Goal: Task Accomplishment & Management: Use online tool/utility

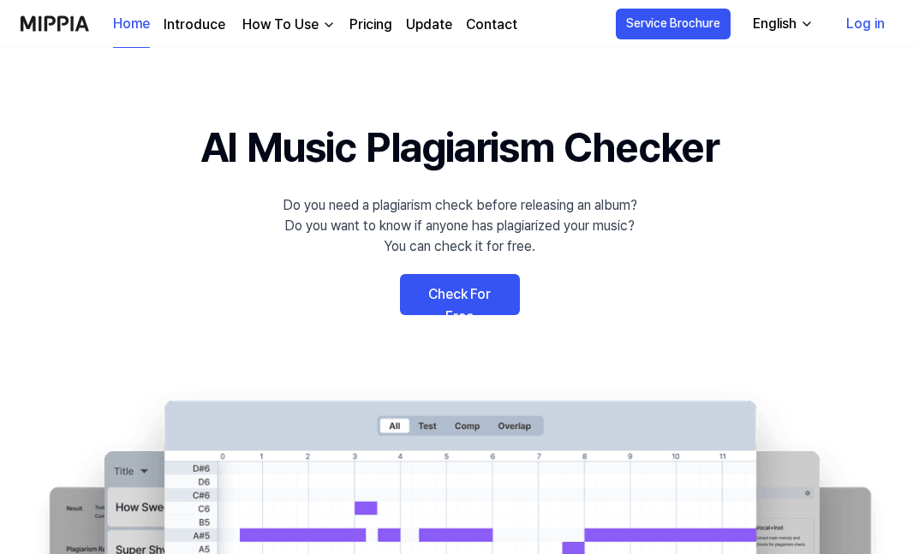
click at [480, 307] on link "Check For Free" at bounding box center [460, 294] width 120 height 41
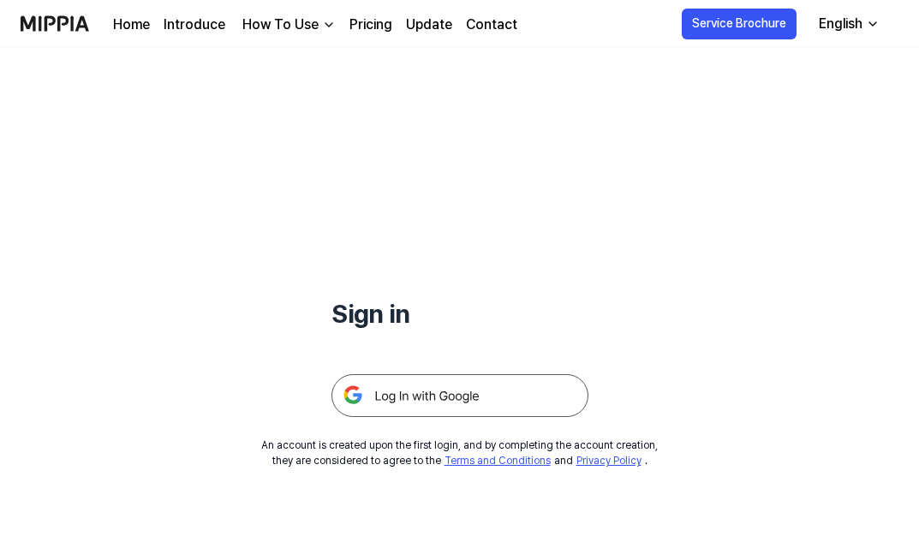
click at [396, 397] on img at bounding box center [459, 395] width 257 height 43
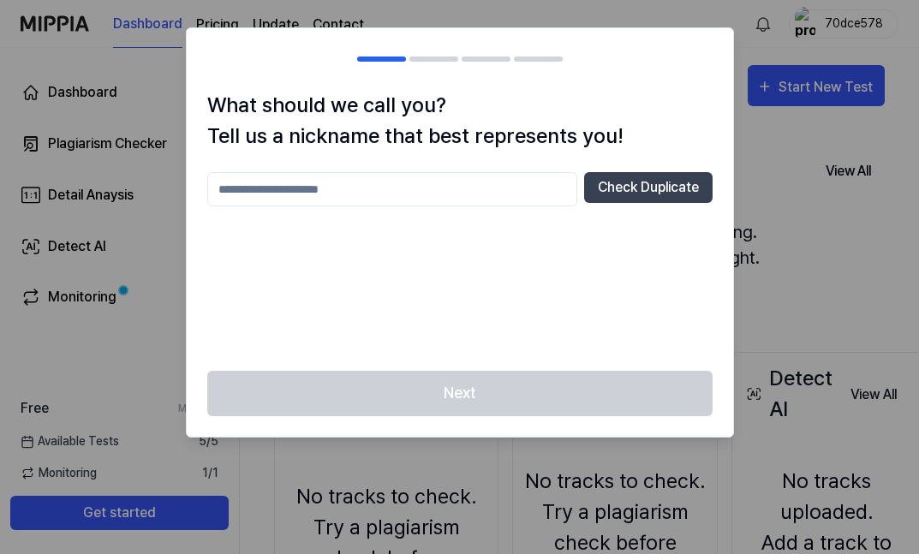
click at [490, 178] on input "text" at bounding box center [392, 189] width 370 height 34
click at [623, 201] on button "Check Duplicate" at bounding box center [648, 187] width 128 height 31
click at [499, 195] on input "****" at bounding box center [392, 189] width 370 height 34
type input "********"
click at [652, 187] on button "Check Duplicate" at bounding box center [648, 187] width 128 height 31
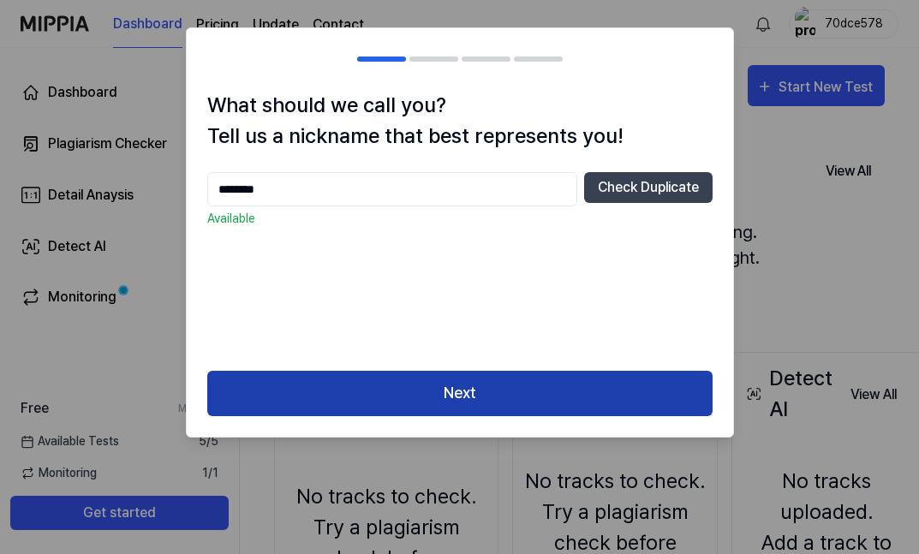
click at [466, 385] on button "Next" at bounding box center [459, 393] width 505 height 45
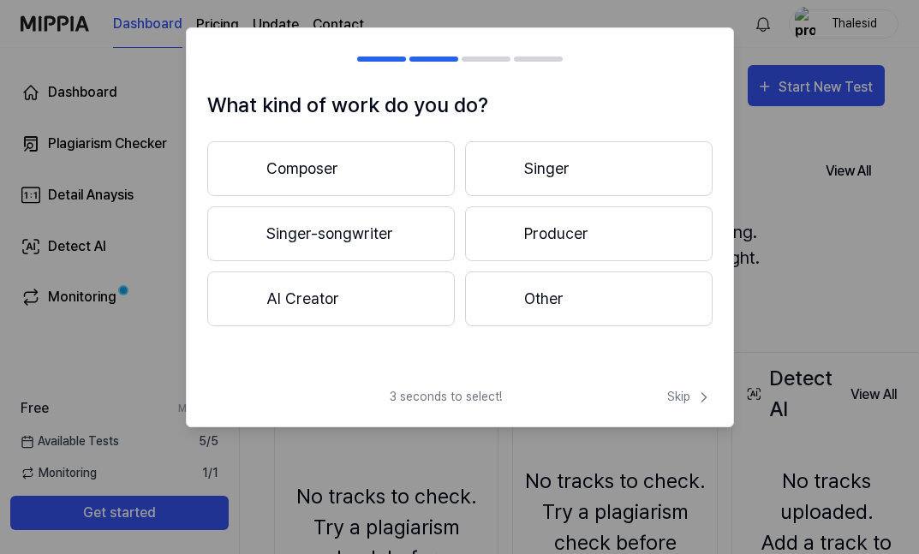
click at [379, 172] on button "Composer" at bounding box center [331, 168] width 248 height 55
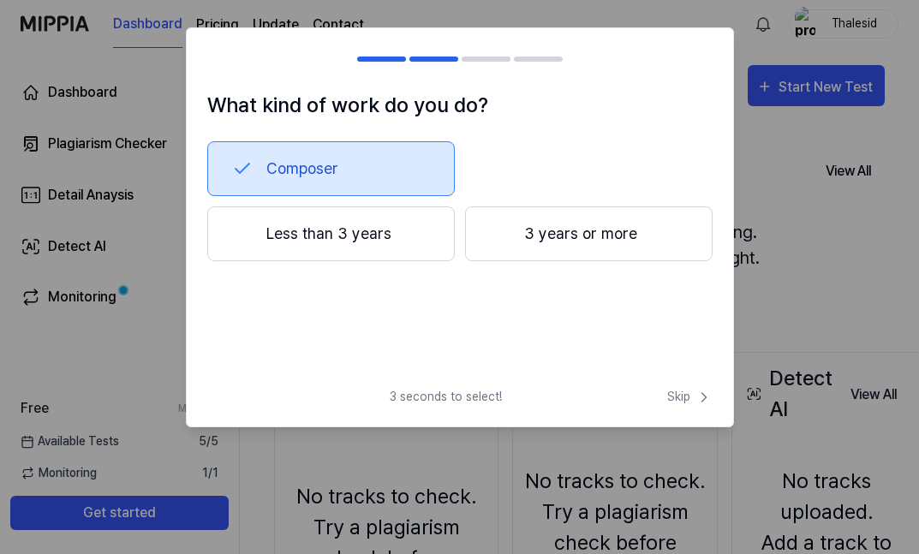
click at [558, 231] on button "3 years or more" at bounding box center [589, 233] width 248 height 55
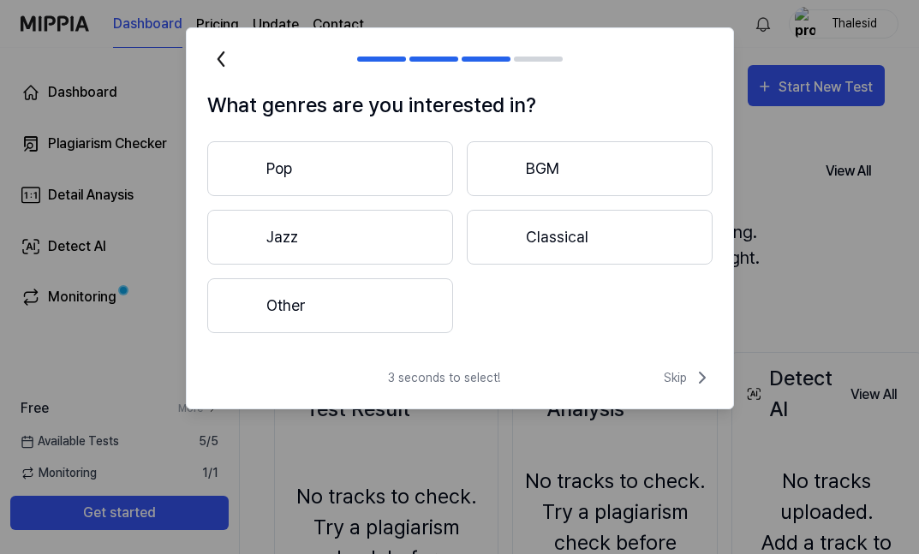
click at [360, 317] on button "Other" at bounding box center [330, 305] width 246 height 55
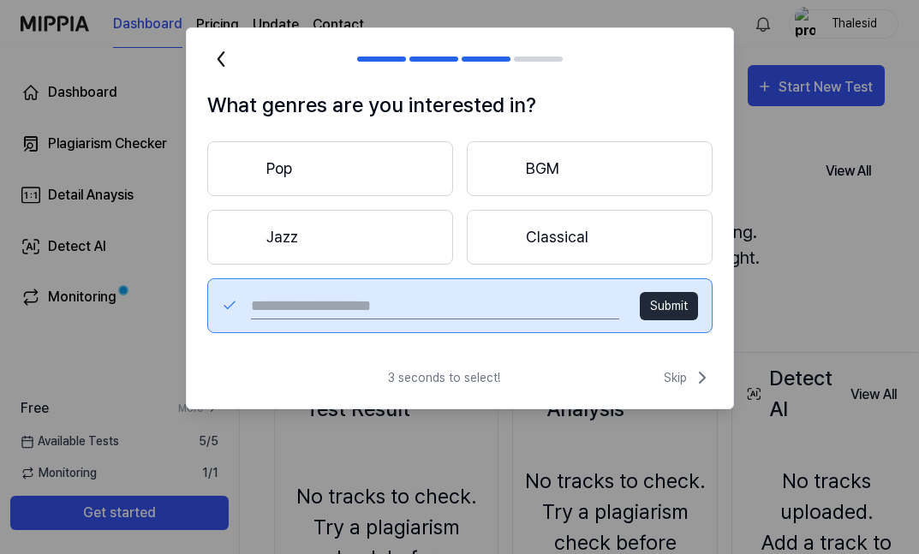
click at [380, 292] on div "Submit" at bounding box center [459, 305] width 505 height 55
click at [378, 303] on input "text" at bounding box center [434, 305] width 367 height 27
type input "****"
click at [656, 302] on button "Submit" at bounding box center [669, 306] width 58 height 28
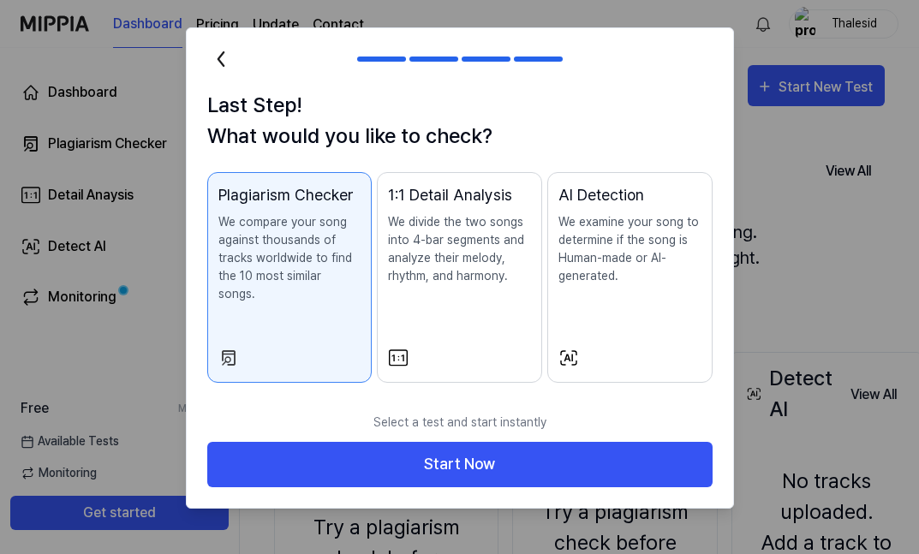
click at [461, 301] on div "1:1 Detail Analysis We divide the two songs into 4-bar segments and analyze the…" at bounding box center [459, 251] width 143 height 136
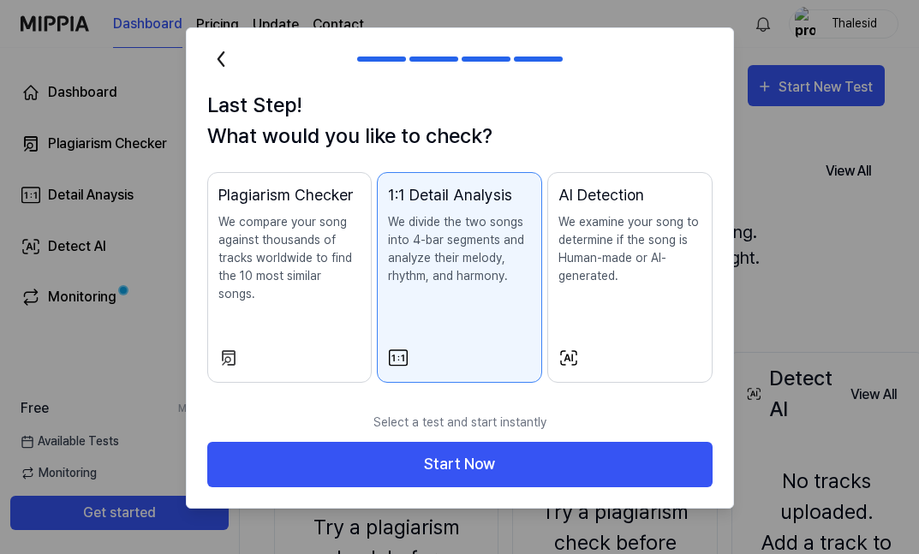
click at [579, 289] on div "AI Detection We examine your song to determine if the song is Human-made or AI-…" at bounding box center [629, 251] width 143 height 136
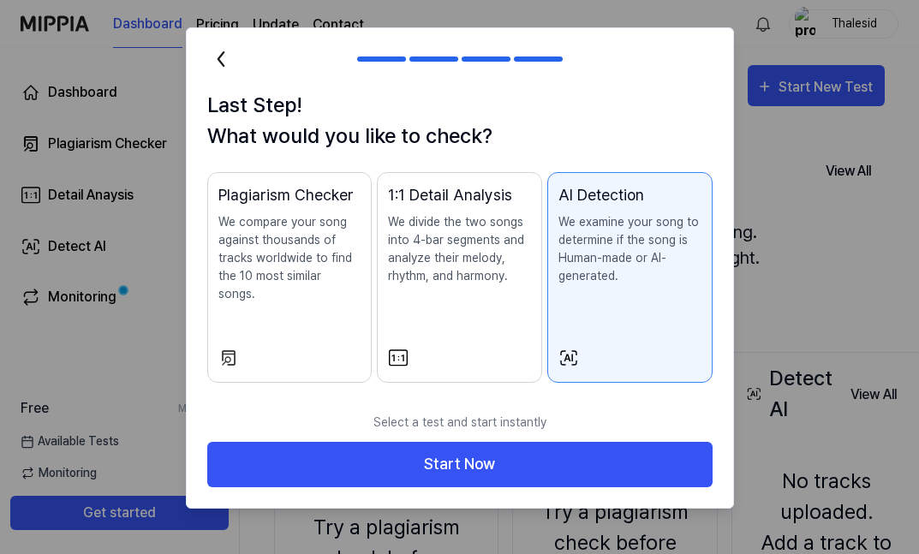
click at [482, 313] on div "1:1 Detail Analysis We divide the two songs into 4-bar segments and analyze the…" at bounding box center [459, 251] width 143 height 136
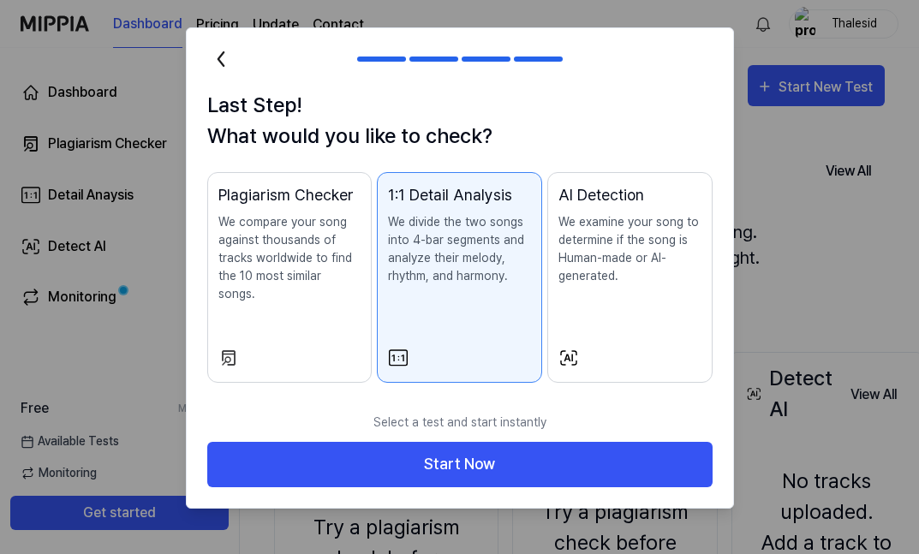
click at [288, 328] on button "Plagiarism Checker We compare your song against thousands of tracks worldwide t…" at bounding box center [289, 277] width 165 height 211
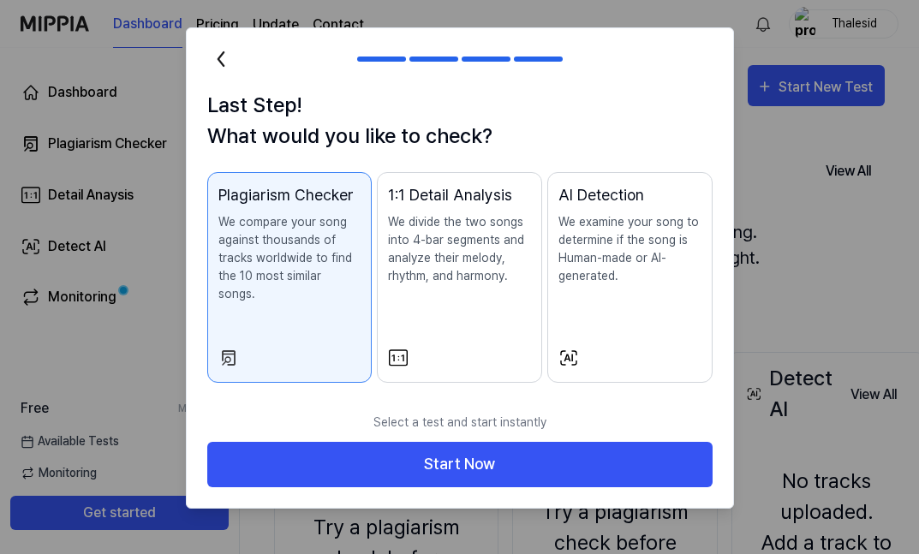
click at [461, 300] on div "1:1 Detail Analysis We divide the two songs into 4-bar segments and analyze the…" at bounding box center [459, 251] width 143 height 136
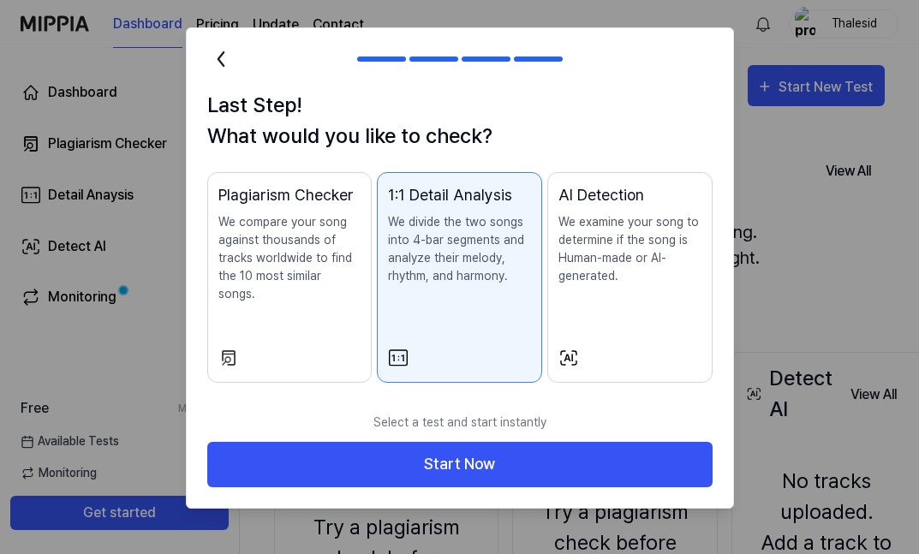
click at [600, 287] on div "AI Detection We examine your song to determine if the song is Human-made or AI-…" at bounding box center [629, 251] width 143 height 136
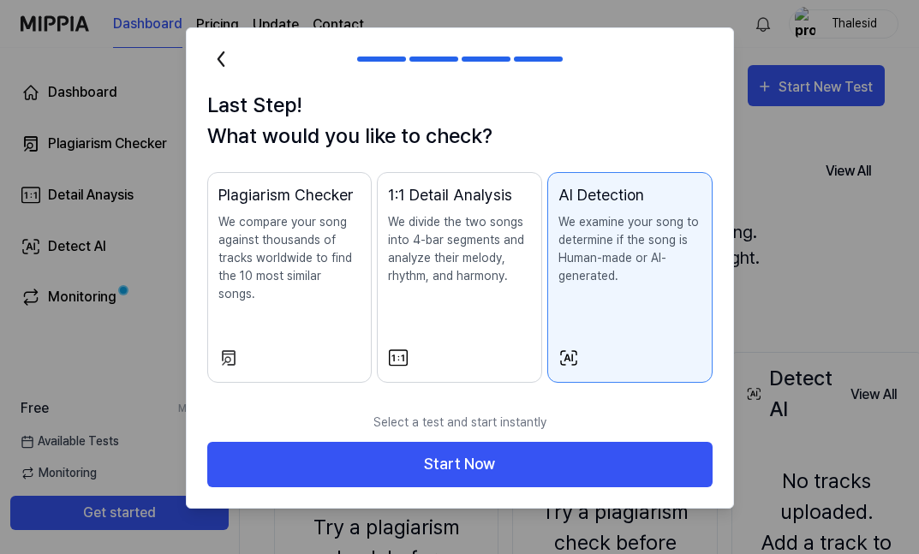
click at [299, 315] on div "Plagiarism Checker We compare your song against thousands of tracks worldwide t…" at bounding box center [289, 260] width 143 height 154
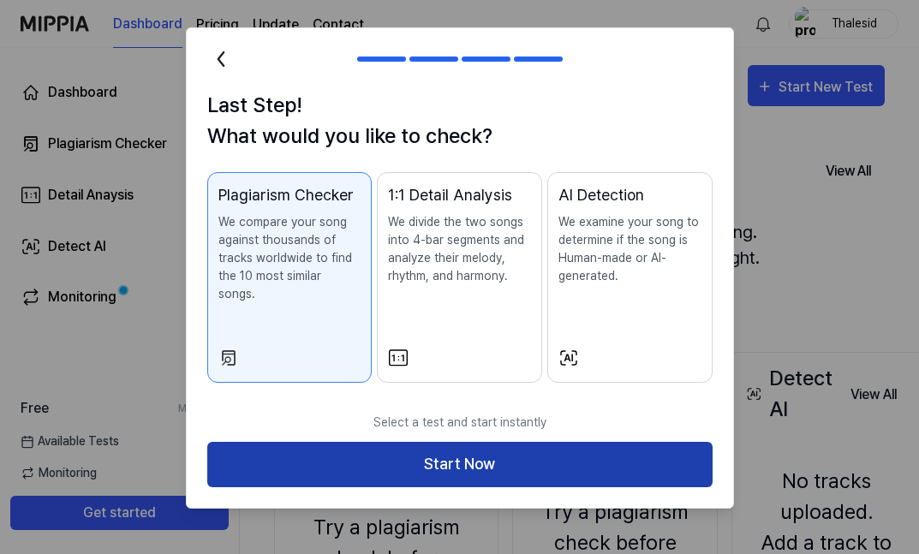
click at [471, 448] on button "Start Now" at bounding box center [459, 464] width 505 height 45
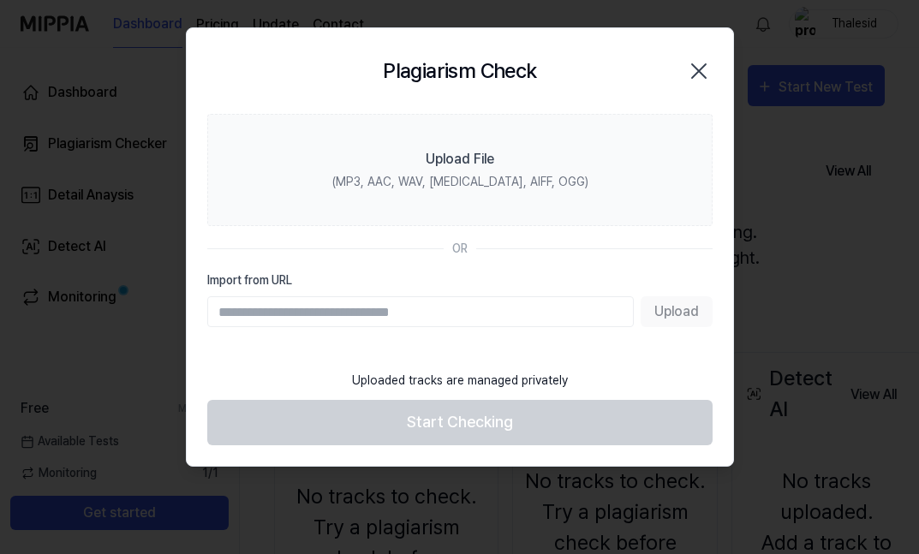
click at [680, 316] on div "Upload" at bounding box center [459, 311] width 505 height 31
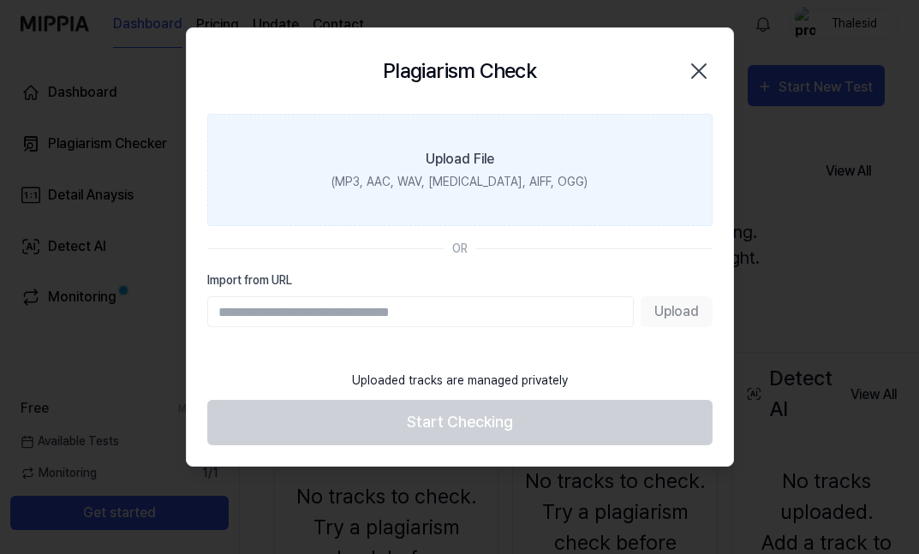
click at [535, 134] on label "Upload File (MP3, AAC, WAV, [MEDICAL_DATA], AIFF, OGG)" at bounding box center [459, 170] width 505 height 112
click at [0, 0] on input "Upload File (MP3, AAC, WAV, [MEDICAL_DATA], AIFF, OGG)" at bounding box center [0, 0] width 0 height 0
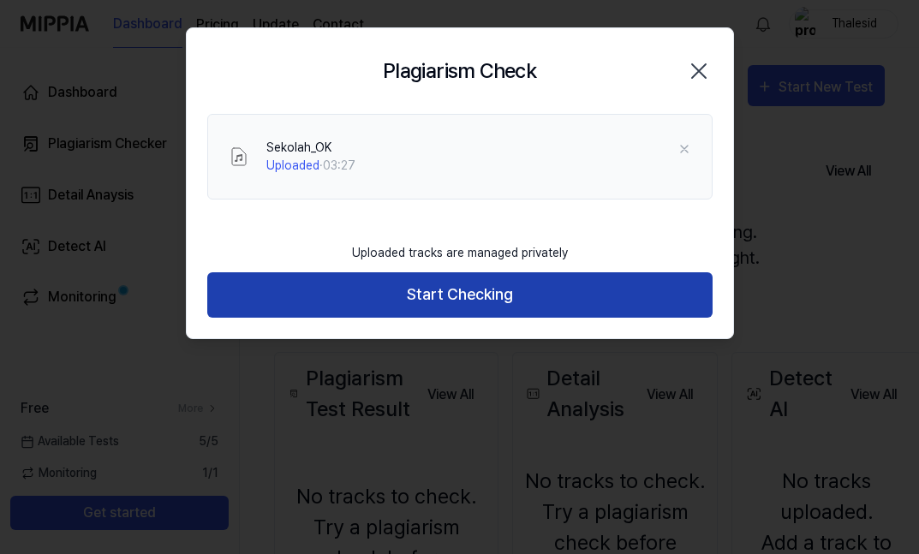
click at [448, 291] on button "Start Checking" at bounding box center [459, 294] width 505 height 45
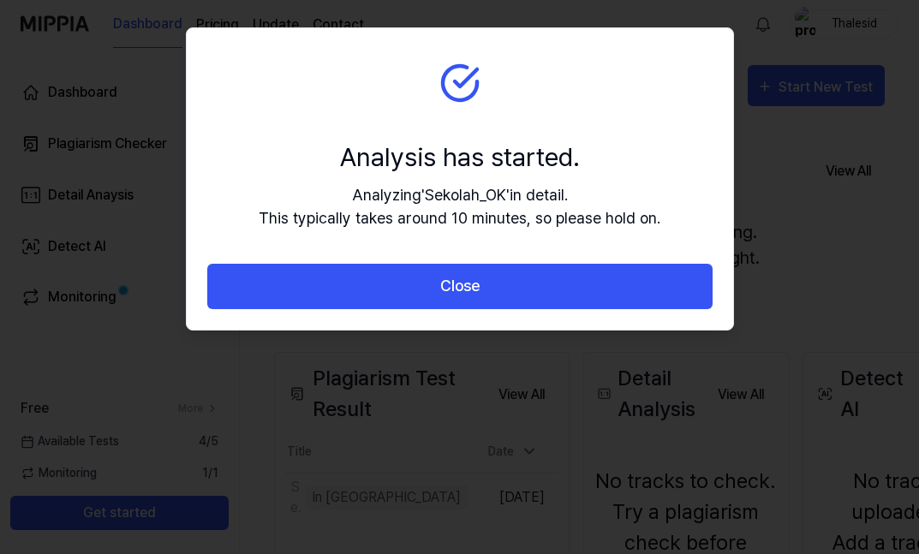
click at [448, 291] on button "Close" at bounding box center [459, 286] width 505 height 45
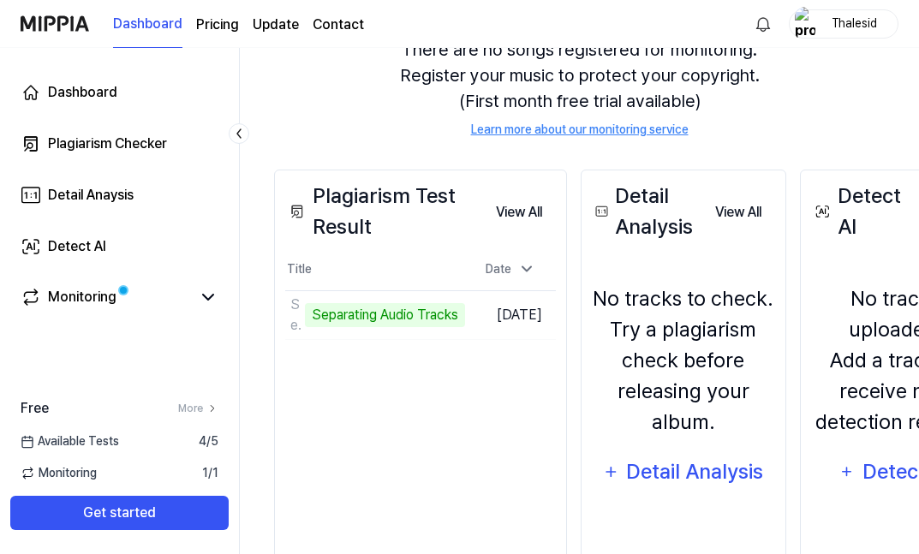
scroll to position [185, 0]
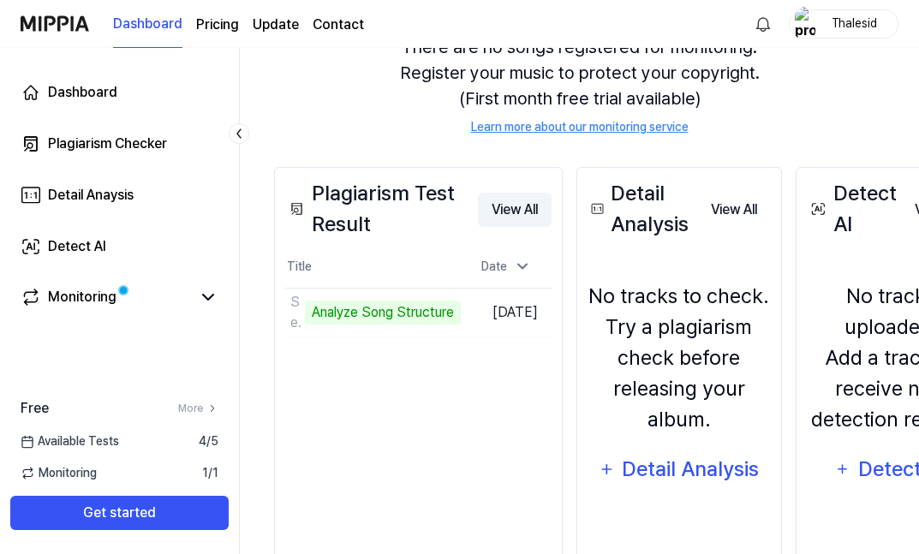
click at [478, 212] on button "View All" at bounding box center [515, 210] width 74 height 34
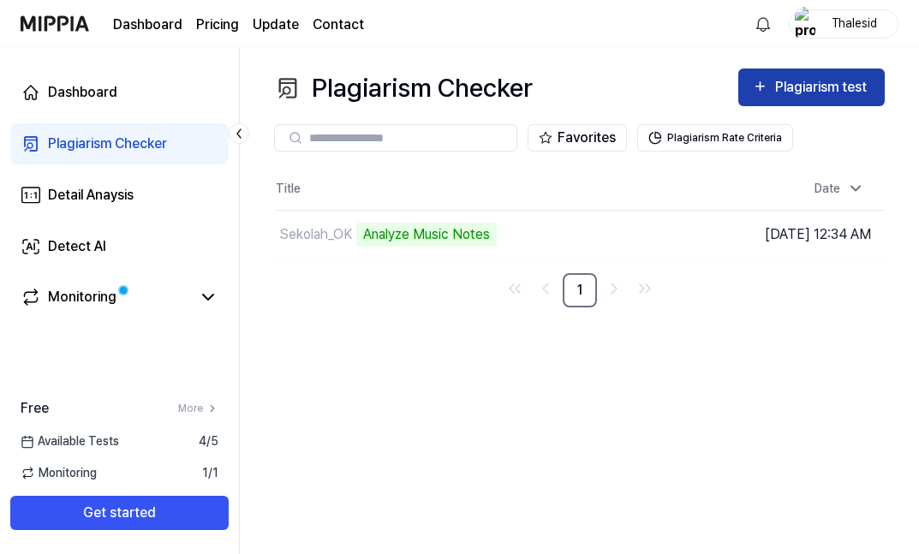
click at [809, 92] on div "Plagiarism test" at bounding box center [823, 87] width 96 height 22
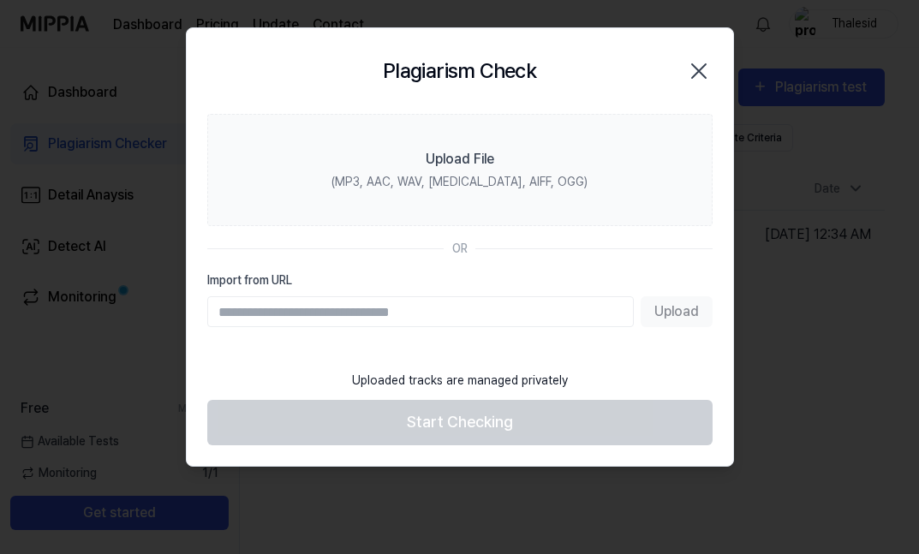
click at [704, 72] on icon "button" at bounding box center [698, 70] width 27 height 27
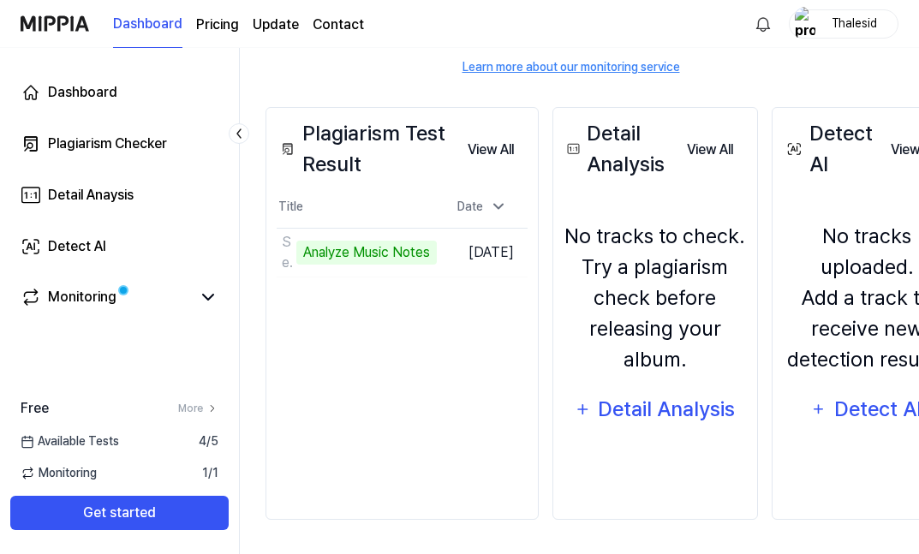
scroll to position [245, 10]
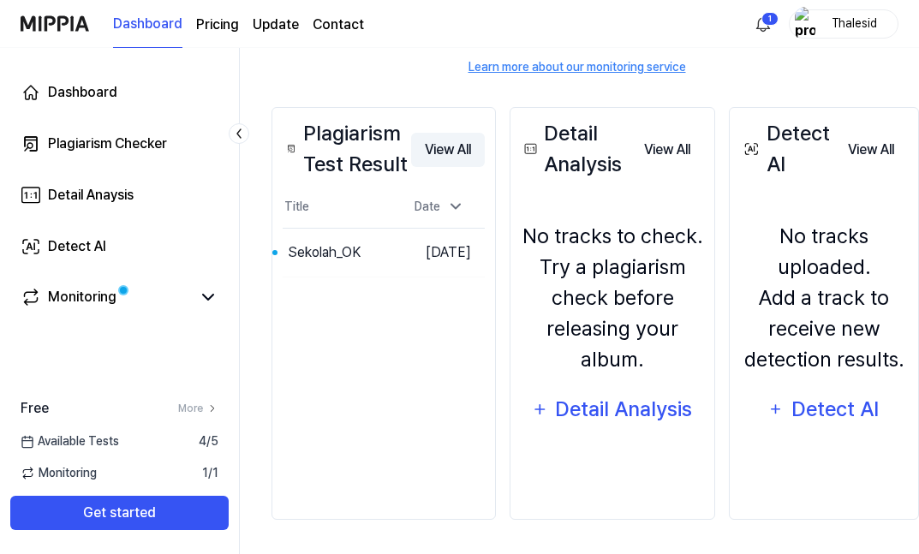
click at [452, 142] on button "View All" at bounding box center [448, 150] width 74 height 34
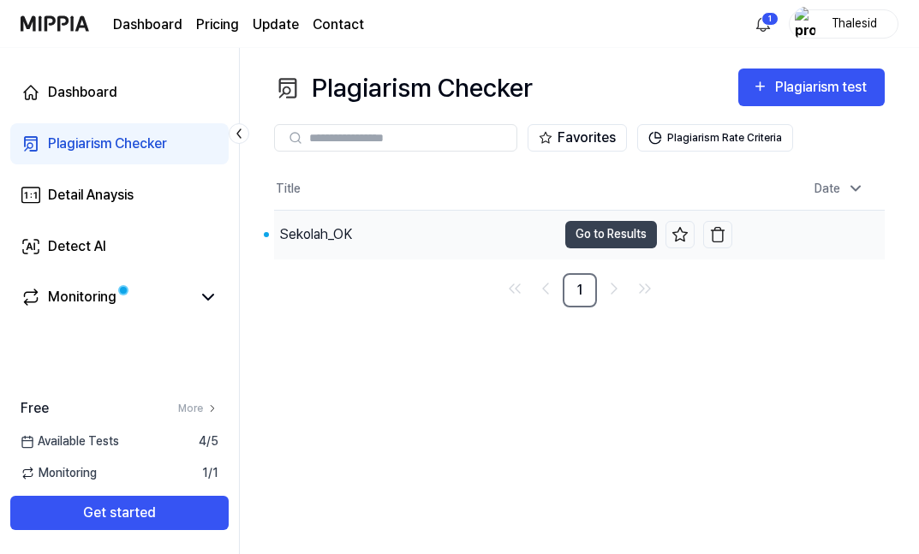
click at [340, 238] on div "Sekolah_OK" at bounding box center [315, 234] width 73 height 21
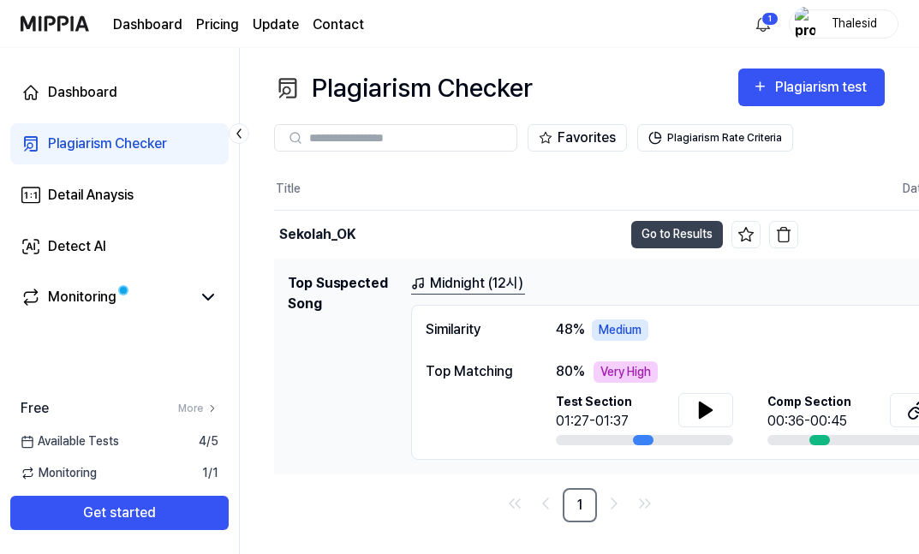
click at [463, 295] on link "Midnight (12시)" at bounding box center [468, 283] width 114 height 21
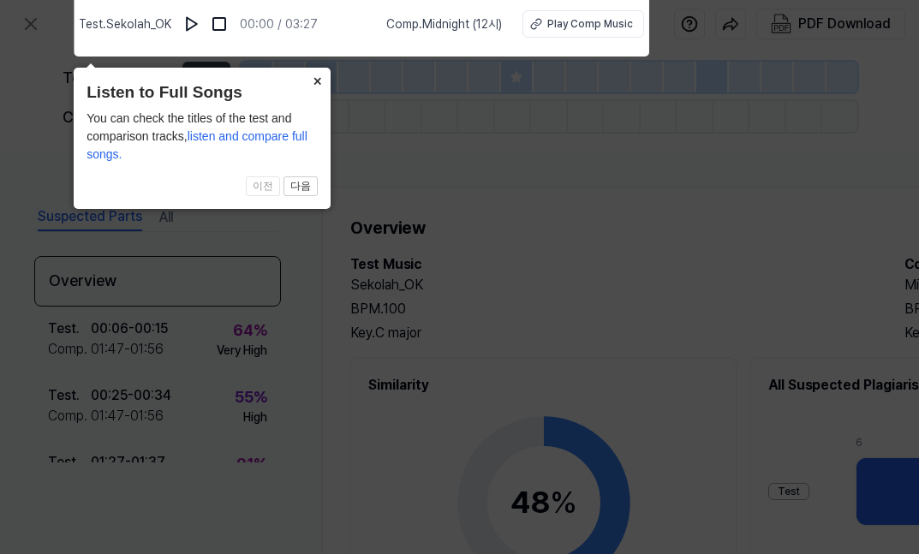
click at [319, 77] on button "×" at bounding box center [316, 80] width 27 height 24
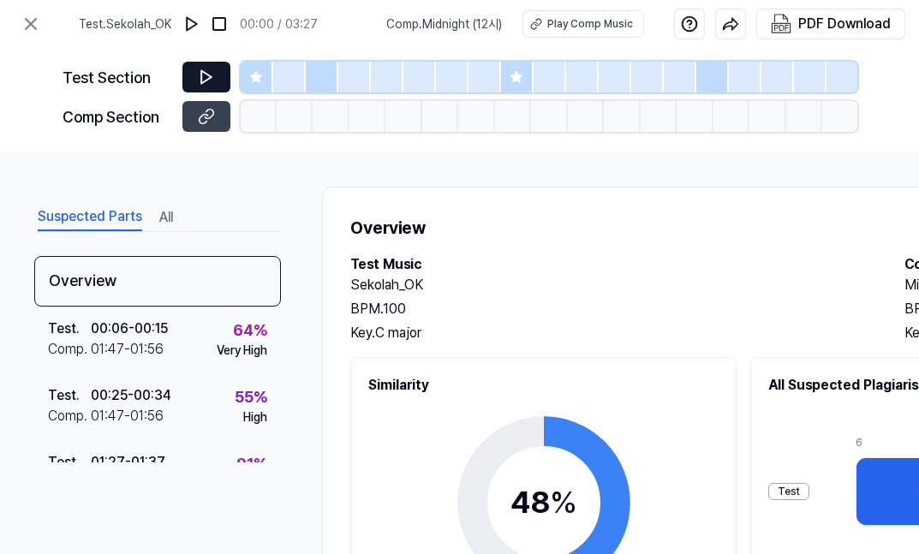
click at [200, 78] on icon at bounding box center [206, 77] width 17 height 17
click at [206, 77] on icon at bounding box center [206, 77] width 17 height 17
click at [39, 23] on icon at bounding box center [31, 24] width 21 height 21
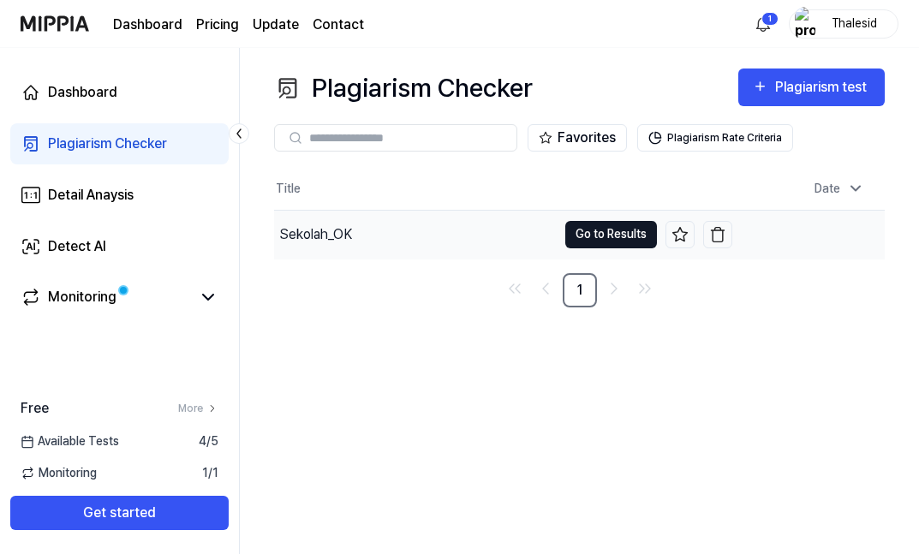
click at [587, 242] on button "Go to Results" at bounding box center [611, 234] width 92 height 27
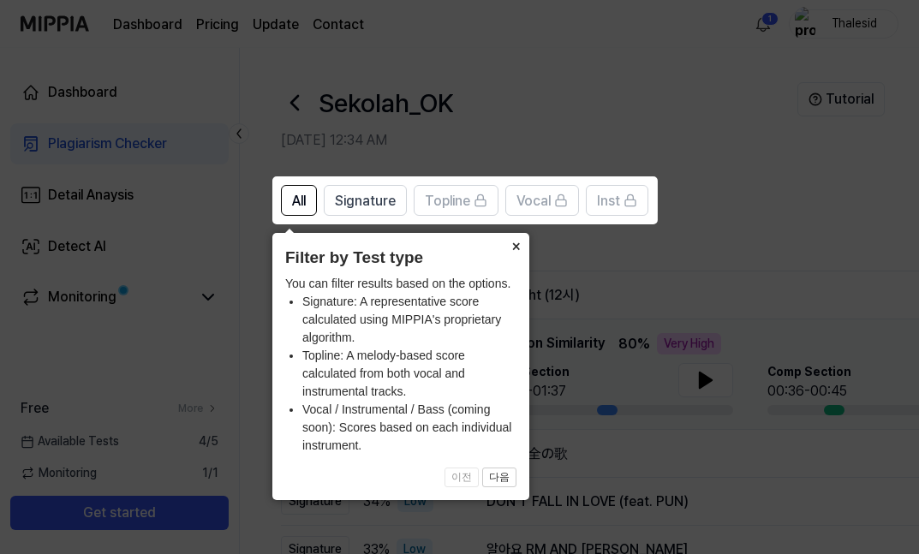
click at [513, 245] on button "×" at bounding box center [515, 245] width 27 height 24
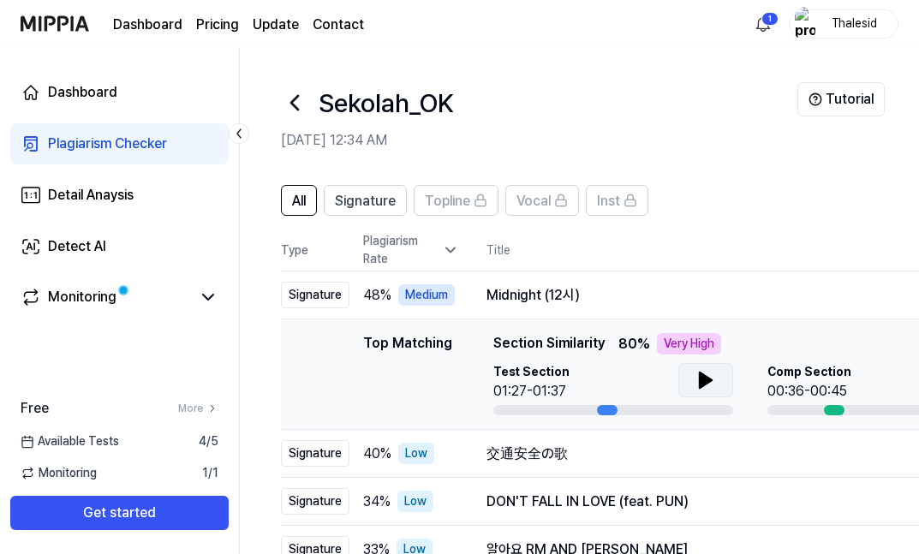
click at [707, 373] on icon at bounding box center [705, 380] width 21 height 21
click at [520, 296] on div "Midnight (12시)" at bounding box center [715, 295] width 457 height 21
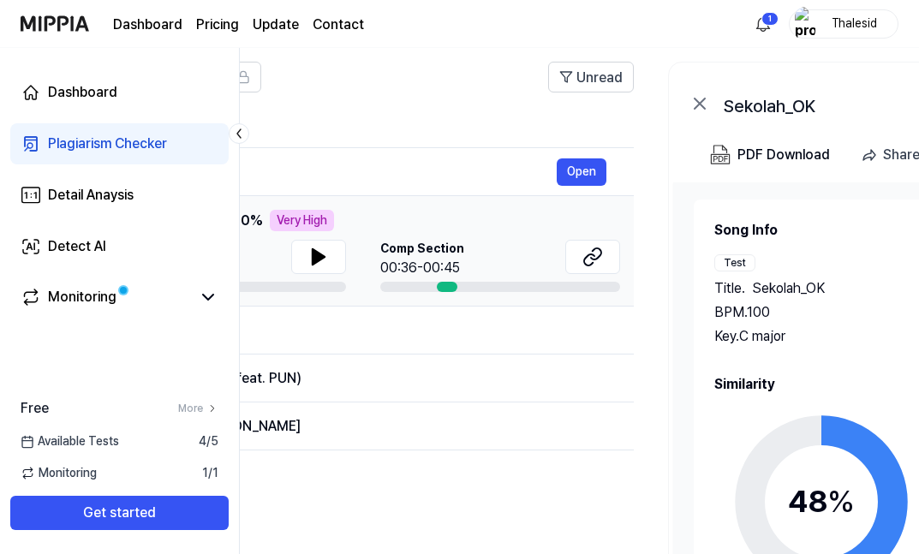
scroll to position [0, 399]
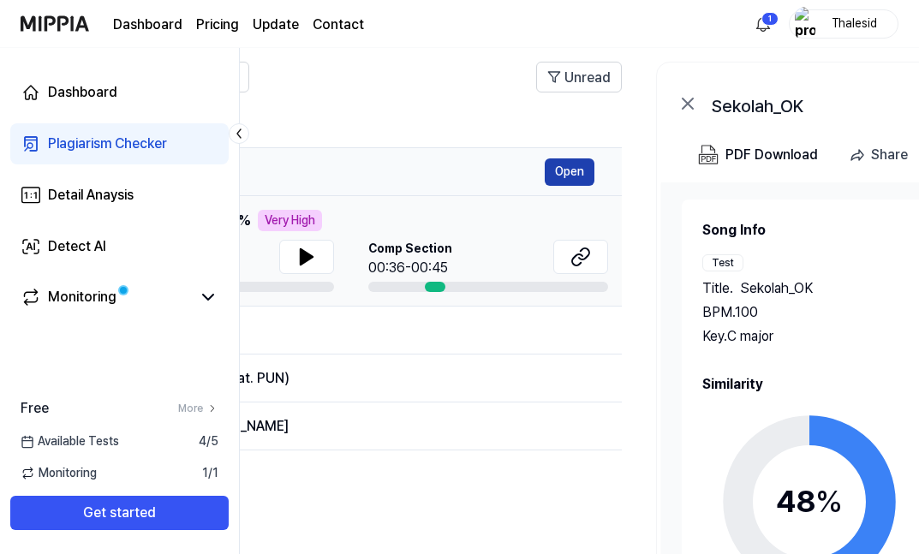
click at [570, 166] on button "Open" at bounding box center [570, 171] width 50 height 27
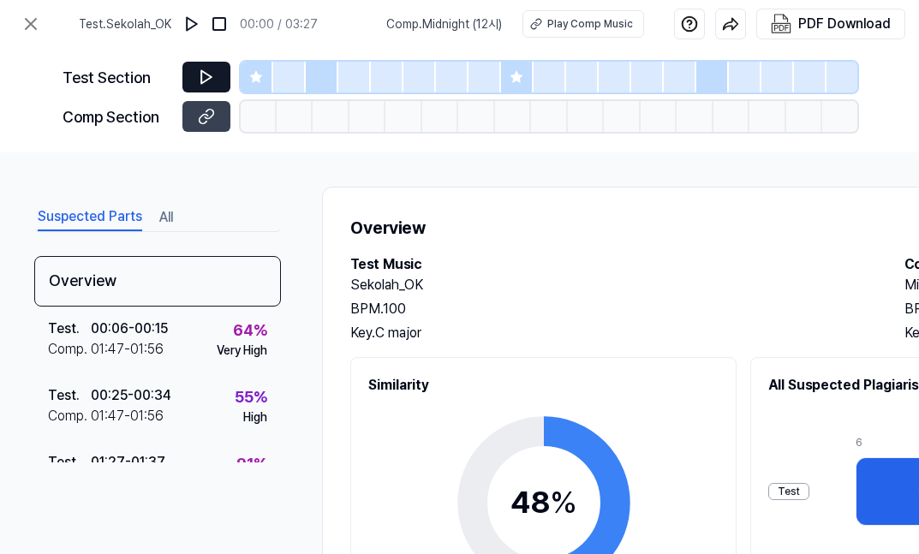
click at [208, 69] on icon at bounding box center [206, 77] width 17 height 17
click at [28, 27] on icon at bounding box center [31, 24] width 10 height 10
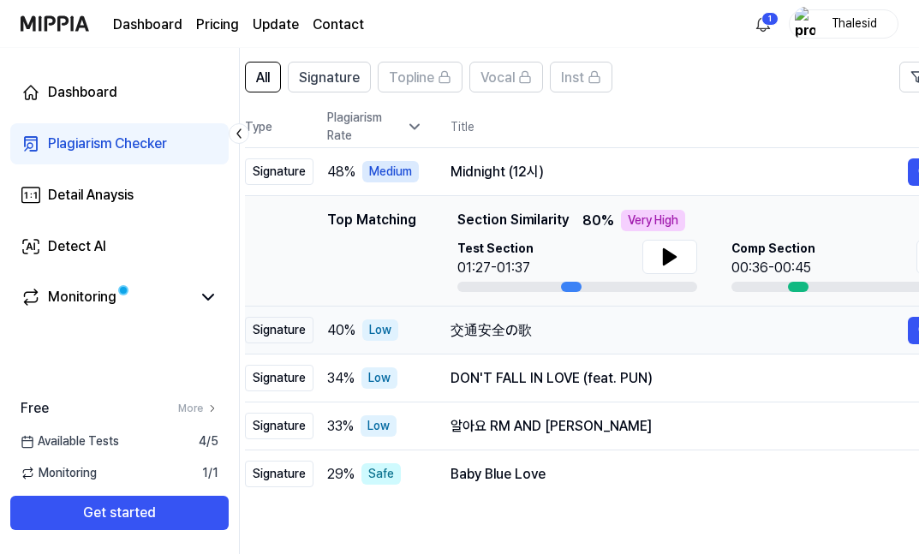
scroll to position [0, 79]
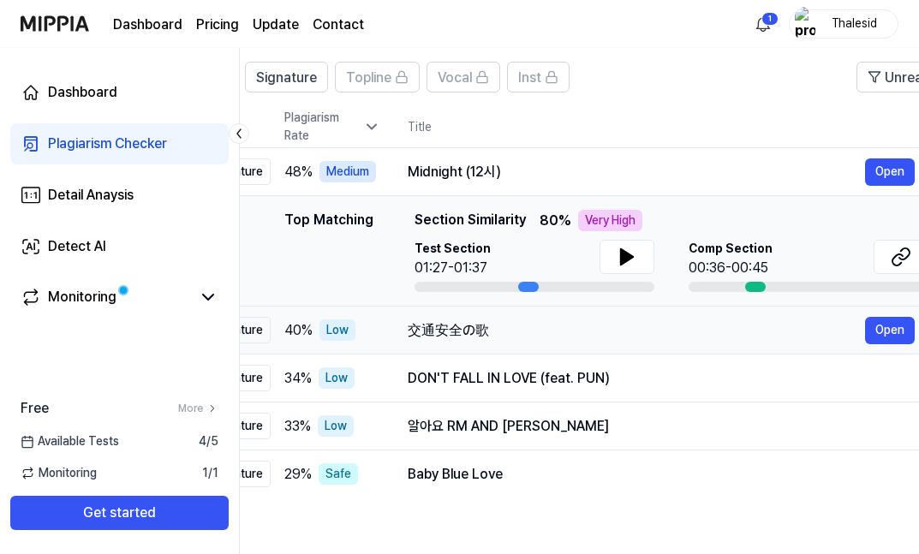
drag, startPoint x: 593, startPoint y: 342, endPoint x: 514, endPoint y: 314, distance: 83.4
click at [514, 314] on td "交通安全の歌 Open" at bounding box center [661, 331] width 562 height 48
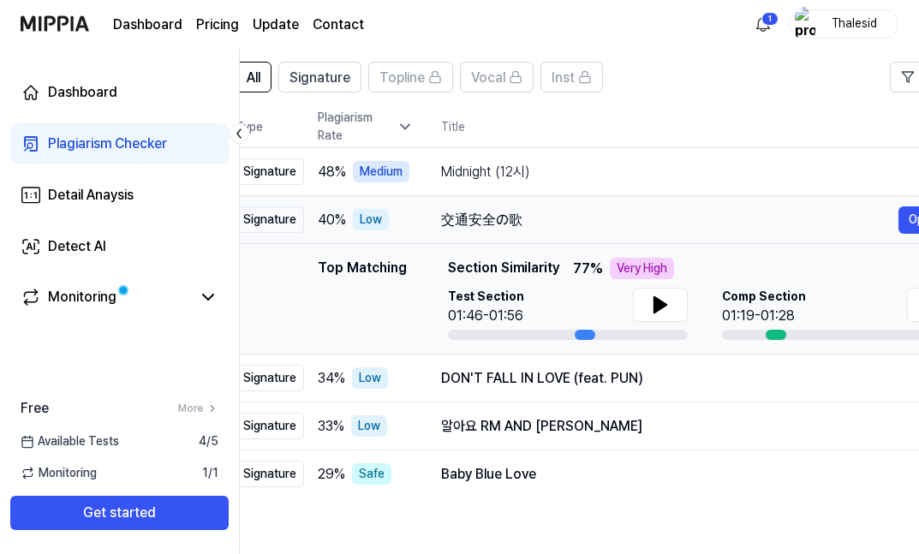
scroll to position [0, 0]
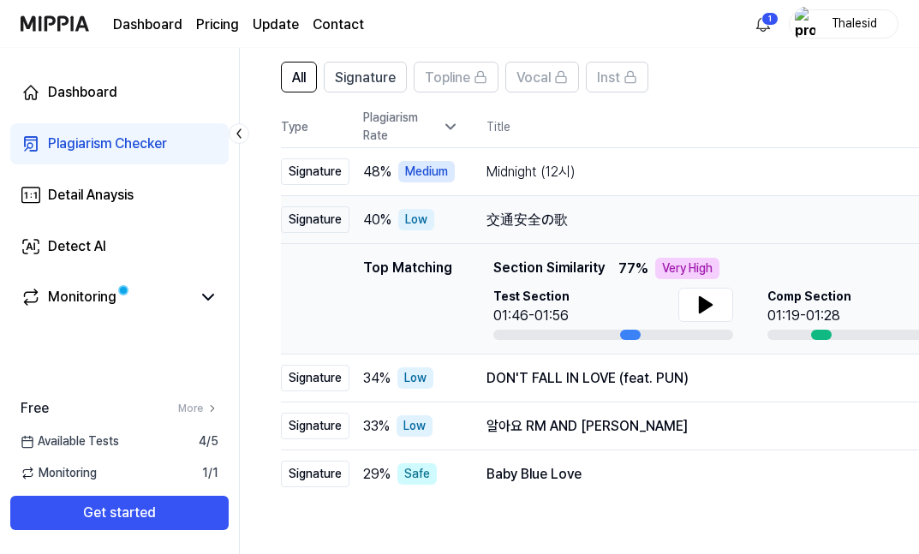
drag, startPoint x: 409, startPoint y: 213, endPoint x: 497, endPoint y: 223, distance: 87.9
click at [498, 220] on div "交通安全の歌" at bounding box center [715, 220] width 457 height 21
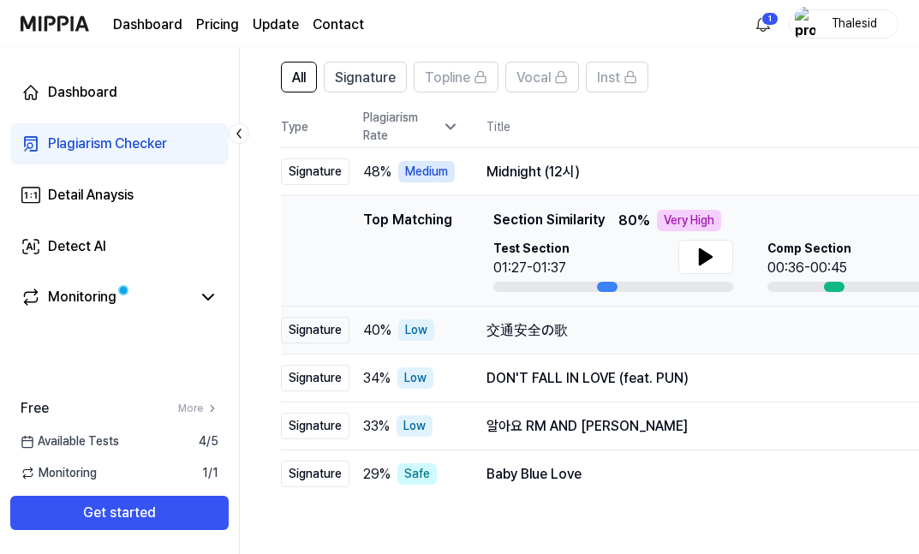
drag, startPoint x: 497, startPoint y: 329, endPoint x: 563, endPoint y: 328, distance: 66.0
click at [563, 328] on div "交通安全の歌" at bounding box center [715, 330] width 457 height 21
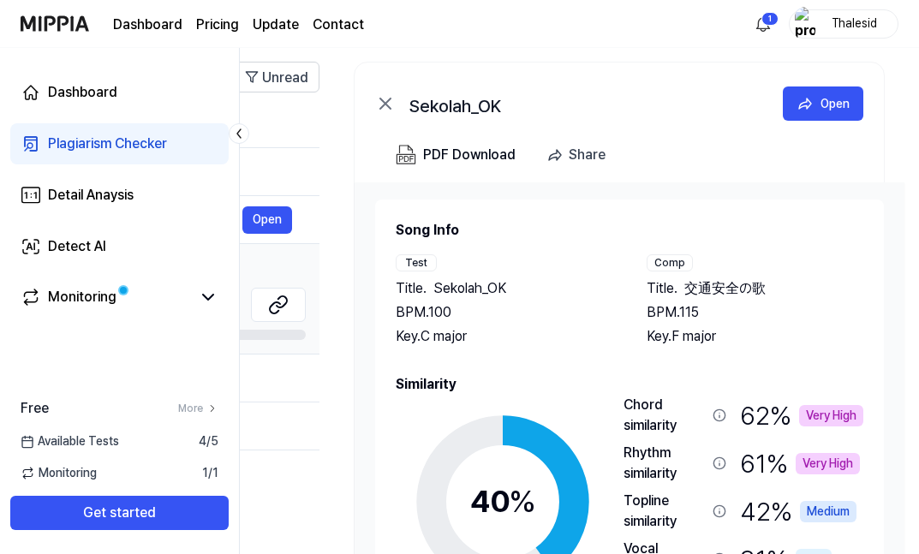
scroll to position [53, 0]
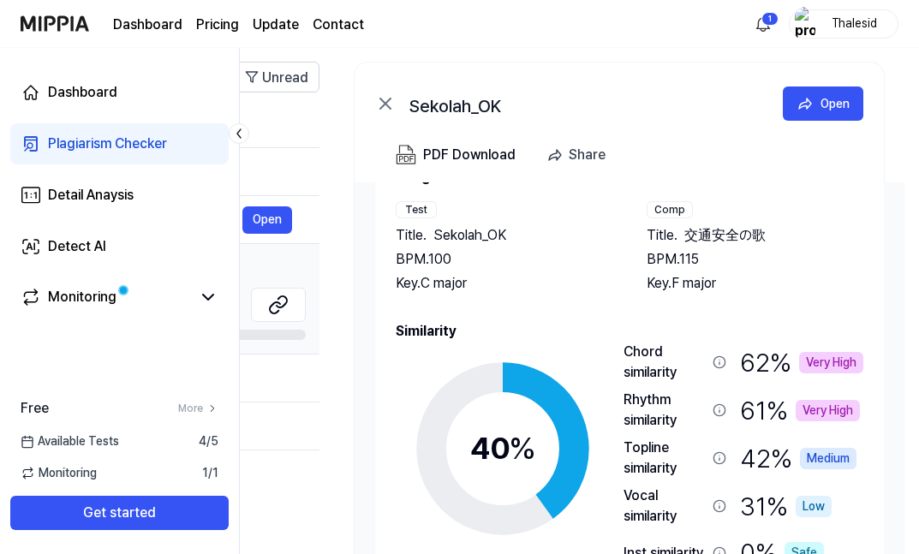
drag, startPoint x: 767, startPoint y: 238, endPoint x: 697, endPoint y: 232, distance: 69.6
click at [697, 232] on div "Title . 交通安全の歌" at bounding box center [755, 235] width 217 height 21
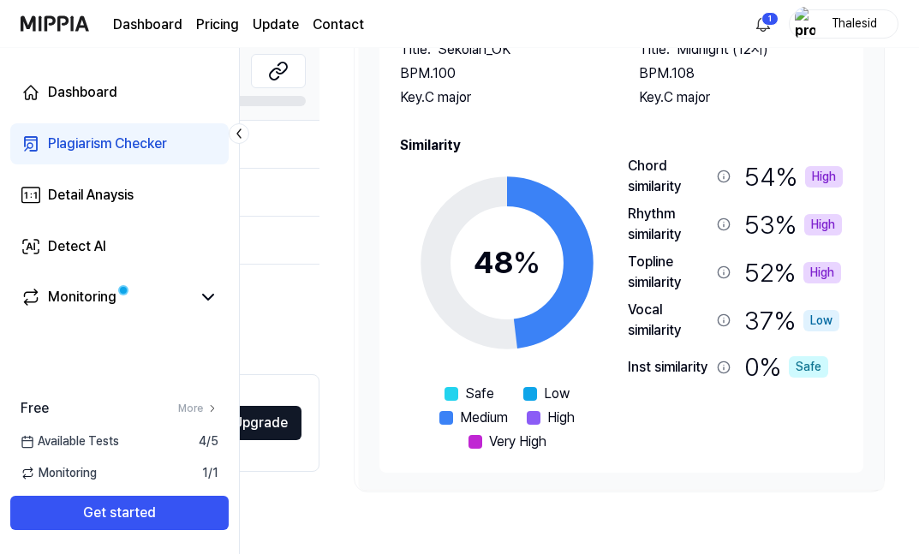
scroll to position [53, 0]
click at [427, 458] on div "Song Info Test Title . Sekolah_OK BPM. 100 Key. C major Comp Title . Midnight (…" at bounding box center [621, 217] width 484 height 512
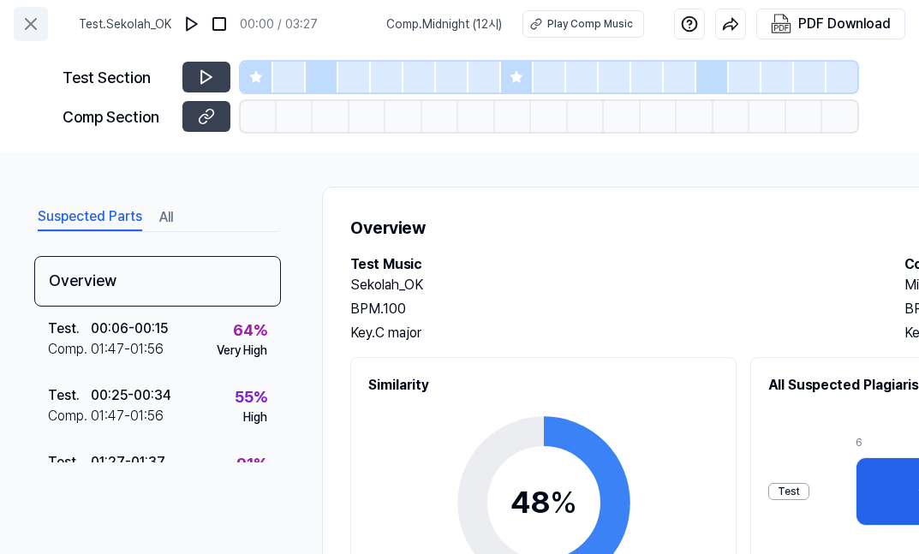
click at [34, 25] on icon at bounding box center [31, 24] width 21 height 21
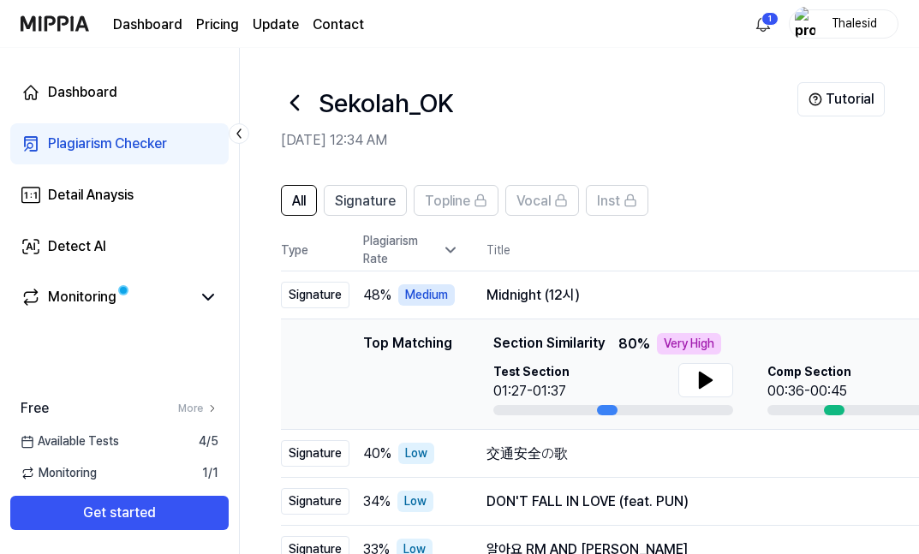
click at [117, 145] on div "Plagiarism Checker" at bounding box center [107, 144] width 119 height 21
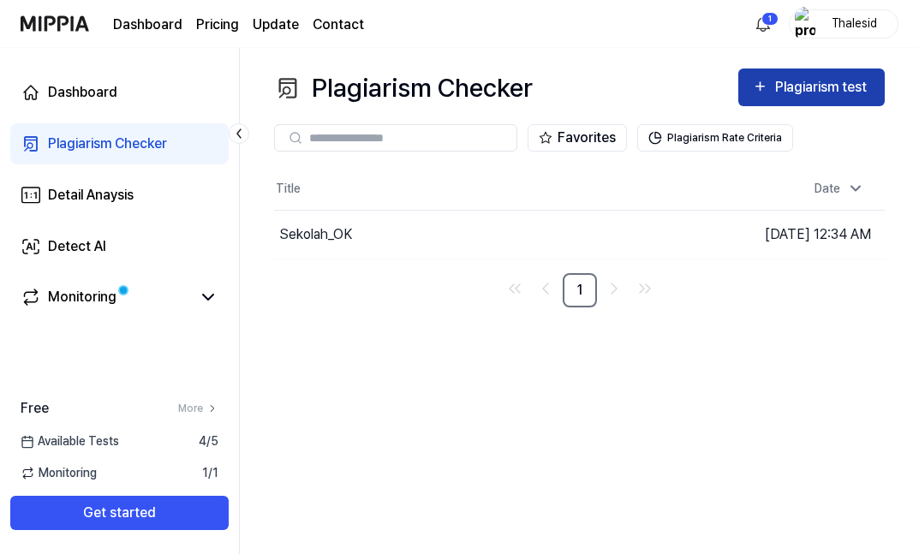
click at [783, 95] on div "Plagiarism test" at bounding box center [823, 87] width 96 height 22
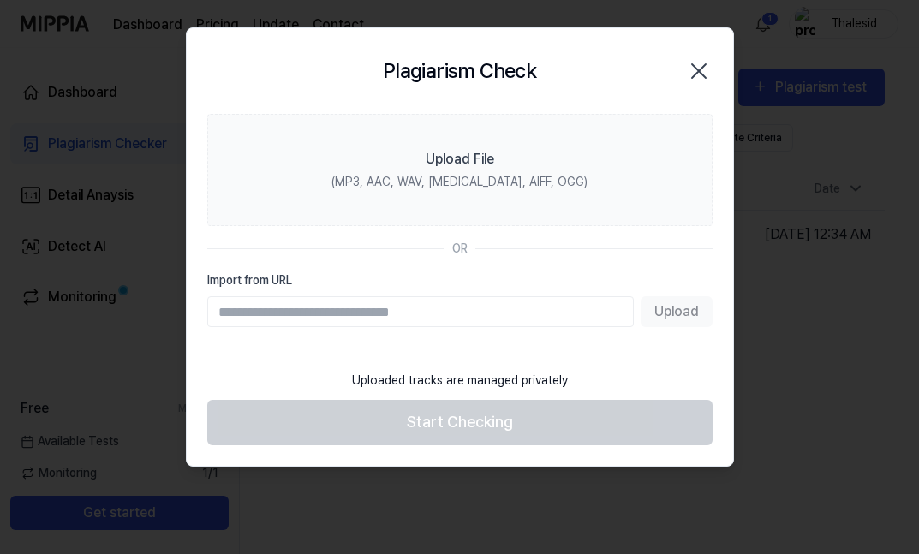
click at [403, 419] on footer "Uploaded tracks are managed privately Start Checking" at bounding box center [459, 403] width 505 height 84
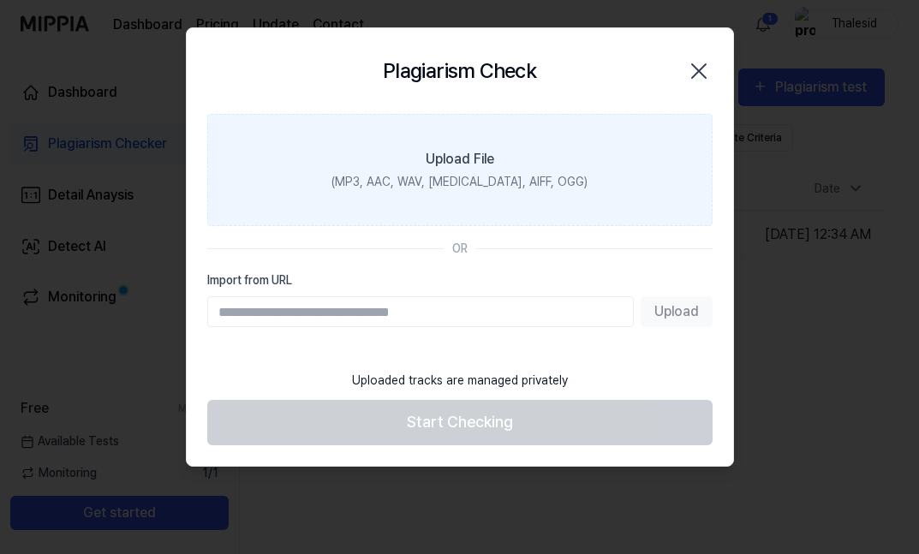
click at [508, 188] on div "(MP3, AAC, WAV, [MEDICAL_DATA], AIFF, OGG)" at bounding box center [459, 182] width 256 height 18
click at [0, 0] on input "Upload File (MP3, AAC, WAV, [MEDICAL_DATA], AIFF, OGG)" at bounding box center [0, 0] width 0 height 0
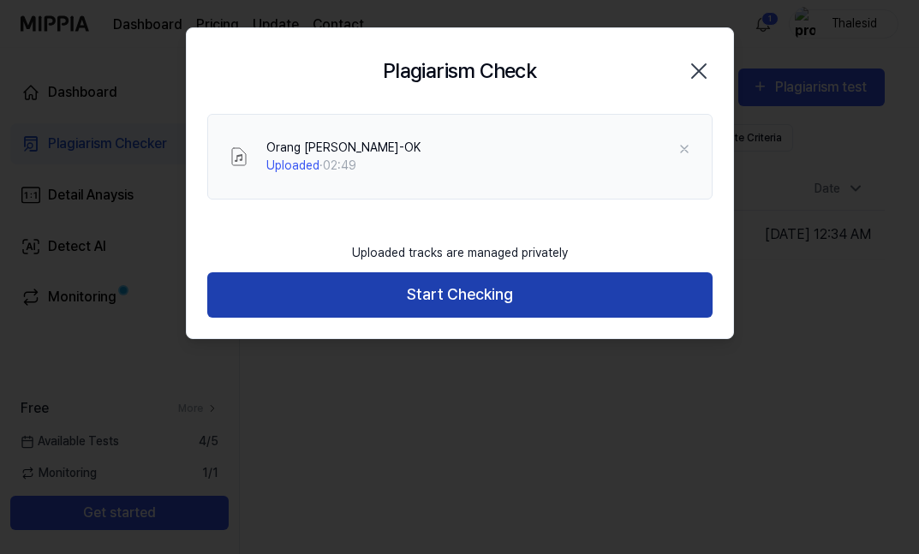
click at [437, 297] on button "Start Checking" at bounding box center [459, 294] width 505 height 45
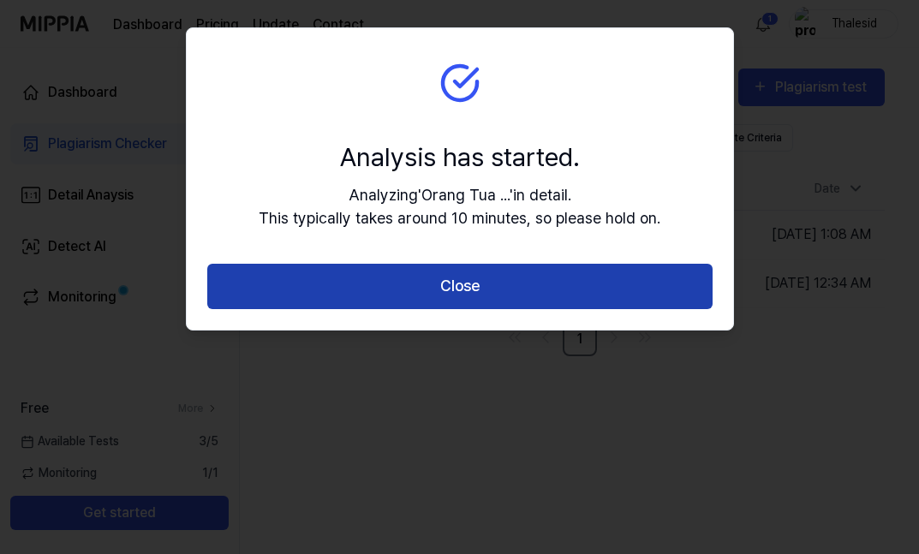
click at [421, 296] on button "Close" at bounding box center [459, 286] width 505 height 45
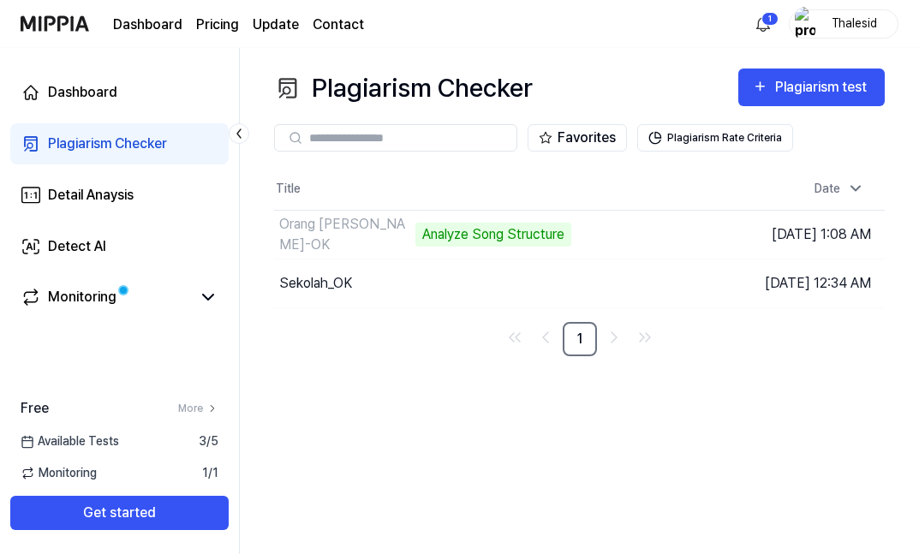
click at [83, 450] on span "Available Tests" at bounding box center [70, 442] width 99 height 18
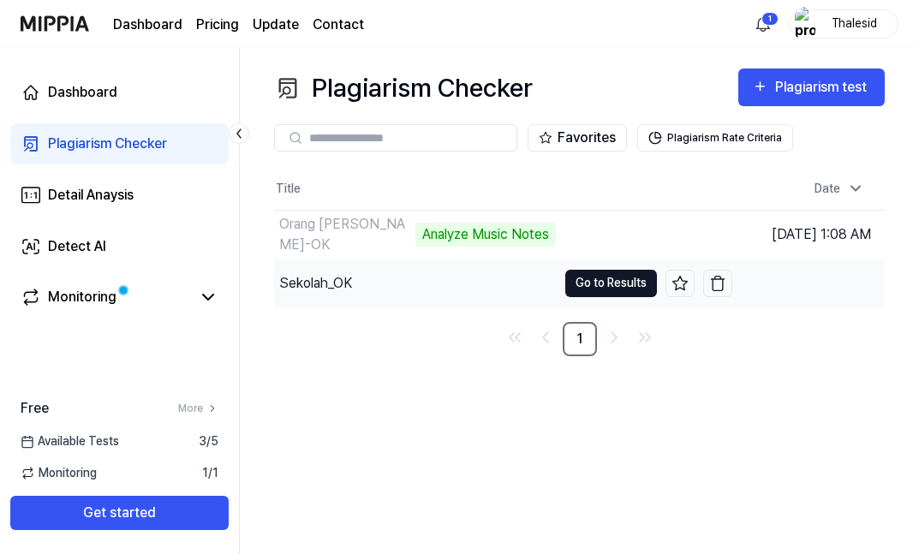
click at [584, 297] on button "Go to Results" at bounding box center [611, 283] width 92 height 27
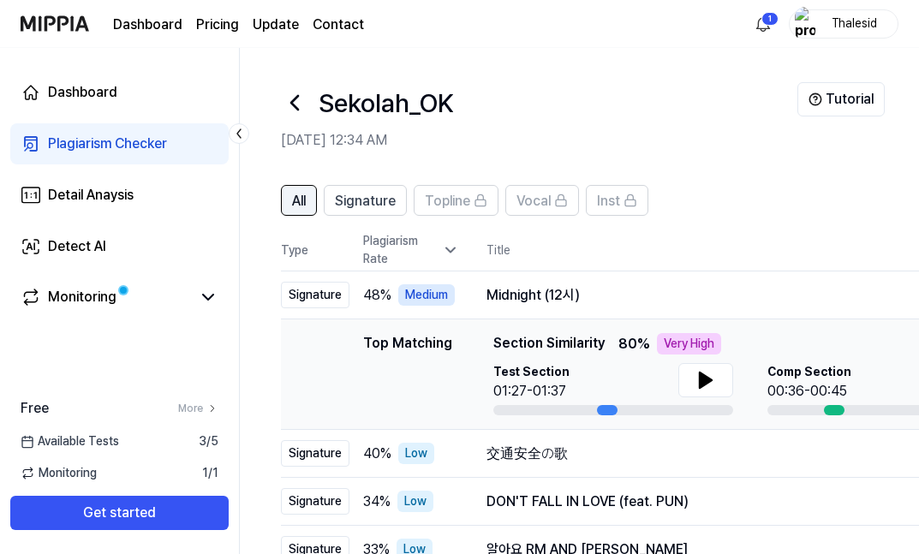
click at [285, 202] on button "All" at bounding box center [299, 200] width 36 height 31
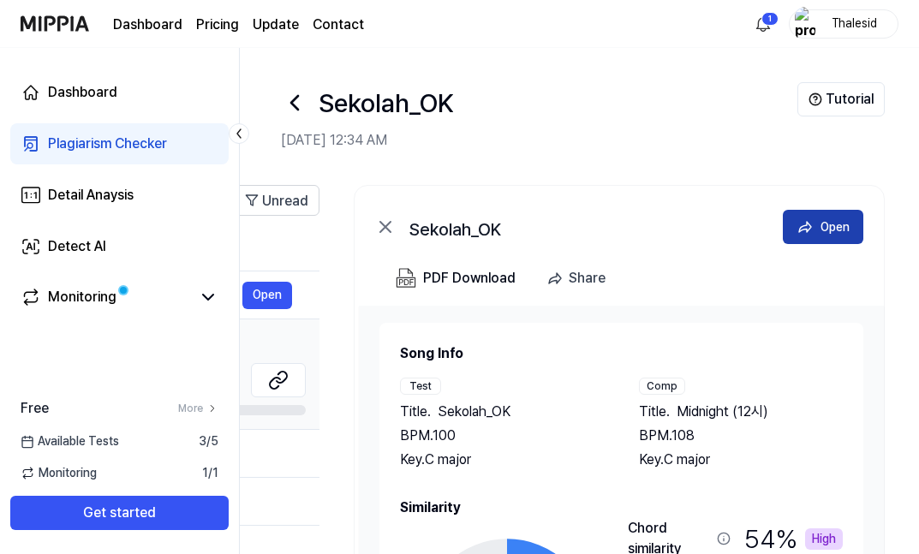
click at [803, 224] on icon at bounding box center [805, 226] width 17 height 17
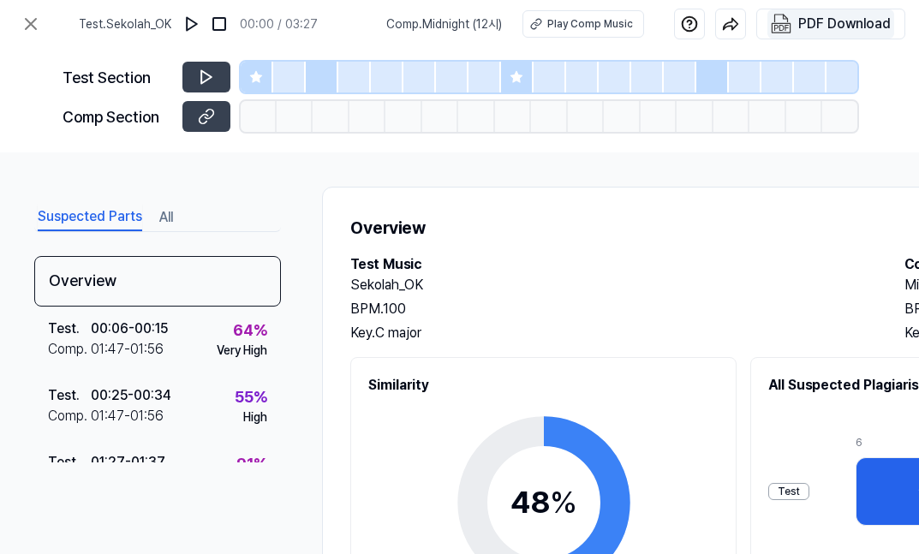
click at [804, 24] on div "PDF Download" at bounding box center [844, 24] width 93 height 22
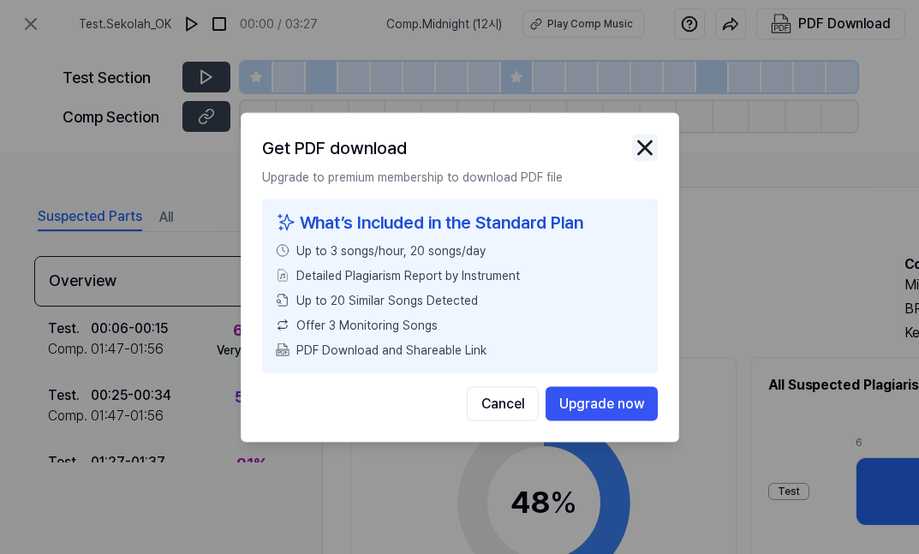
click at [649, 146] on img "button" at bounding box center [645, 147] width 26 height 26
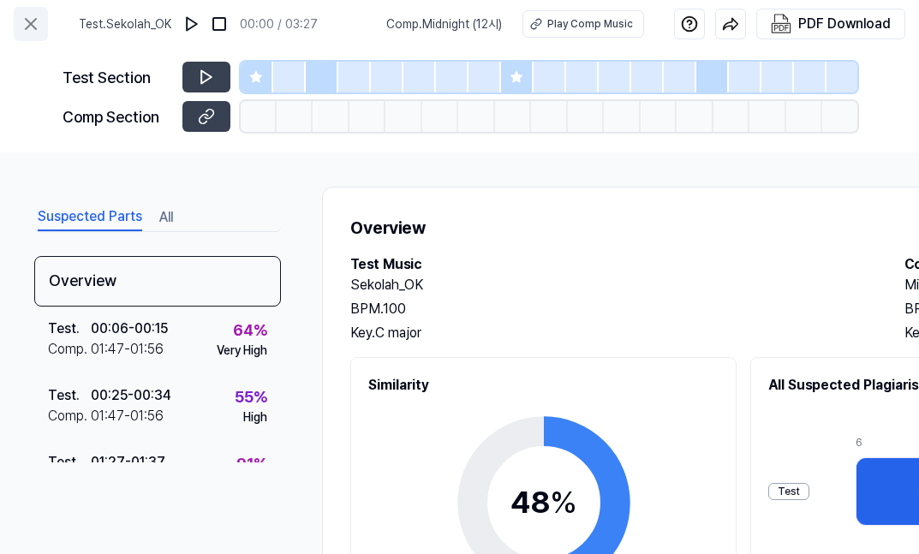
click at [35, 22] on icon at bounding box center [31, 24] width 21 height 21
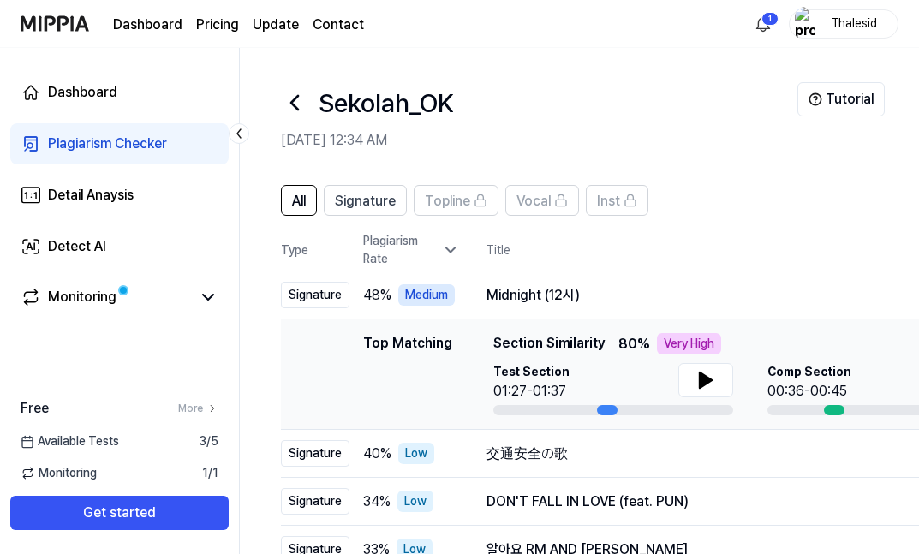
click at [291, 109] on icon at bounding box center [294, 102] width 27 height 27
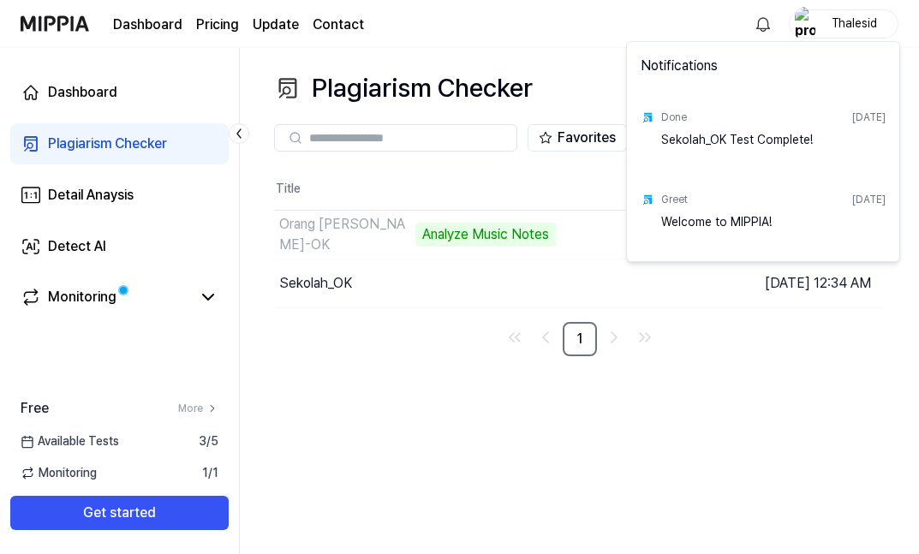
click at [723, 216] on div "Welcome to MIPPIA!" at bounding box center [773, 230] width 224 height 34
click at [661, 418] on html "Dashboard Pricing Update Contact Thalesid Dashboard Plagiarism Checker Detail A…" at bounding box center [459, 277] width 919 height 554
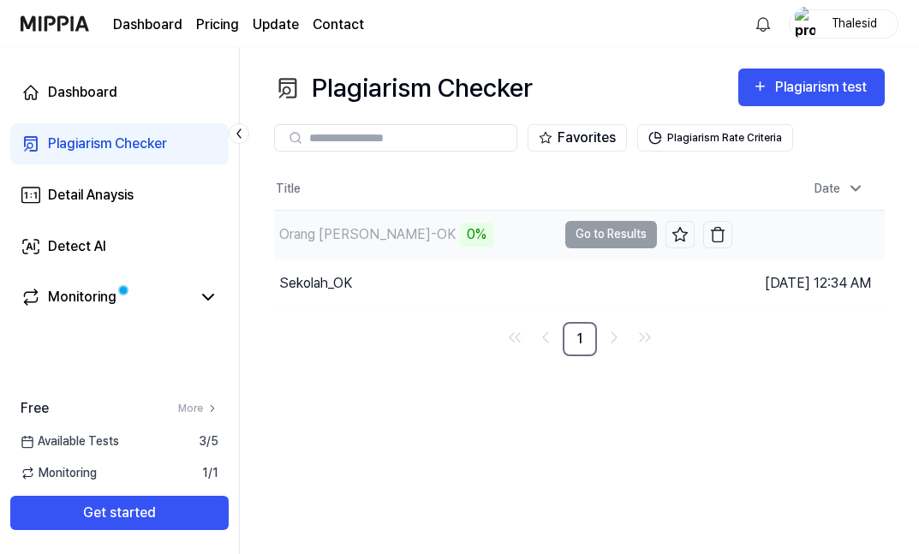
click at [607, 242] on td "Orang [PERSON_NAME]-OK 0% Go to Results" at bounding box center [503, 235] width 458 height 48
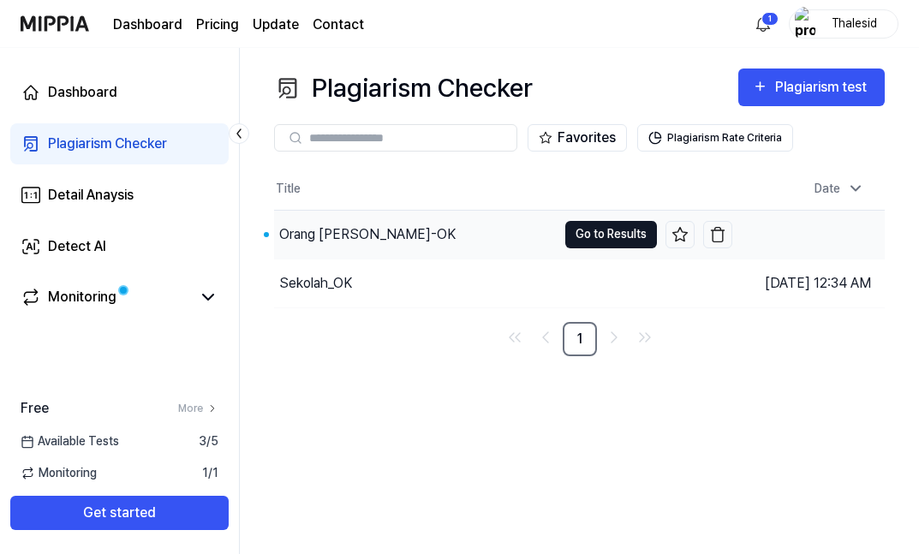
click at [584, 248] on button "Go to Results" at bounding box center [611, 234] width 92 height 27
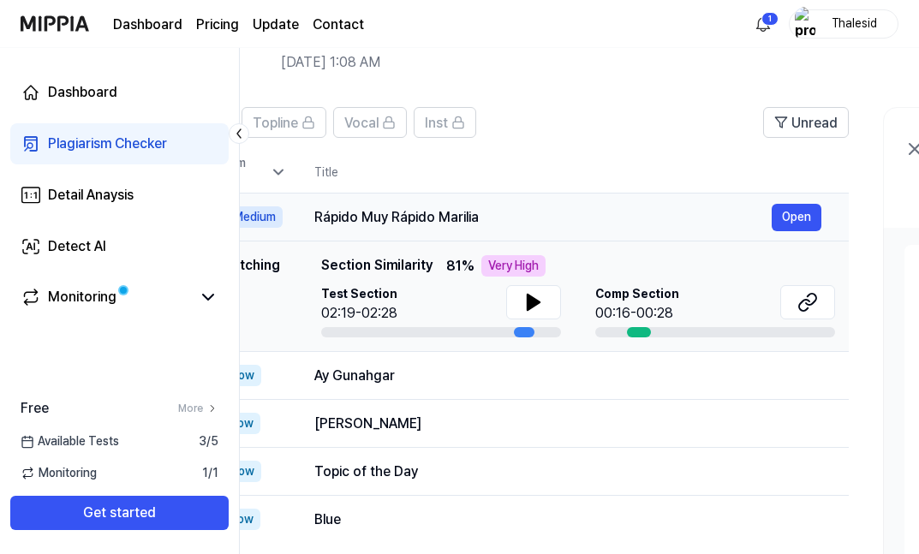
scroll to position [0, 175]
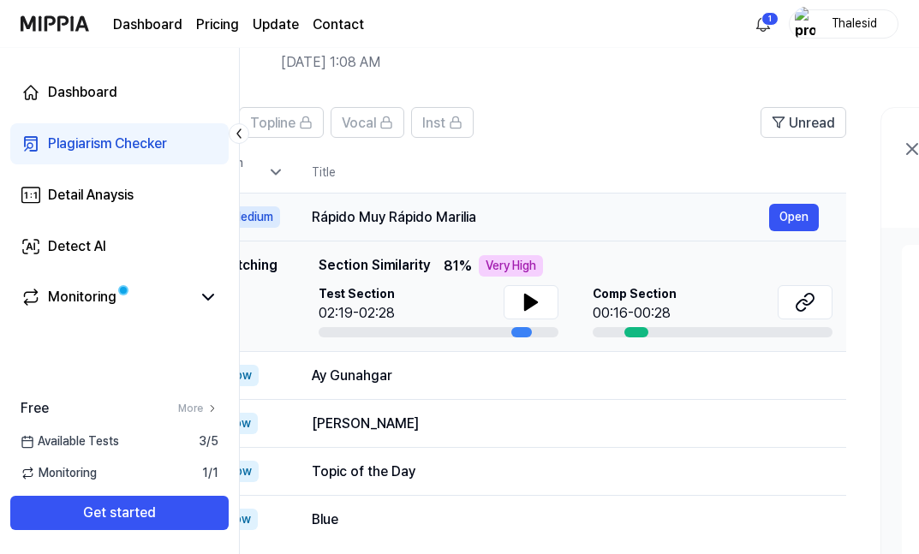
drag, startPoint x: 653, startPoint y: 219, endPoint x: 483, endPoint y: 201, distance: 170.5
click at [480, 201] on td "Rápido Muy Rápido Marilia Open" at bounding box center [565, 218] width 562 height 48
click at [797, 217] on button "Open" at bounding box center [794, 217] width 50 height 27
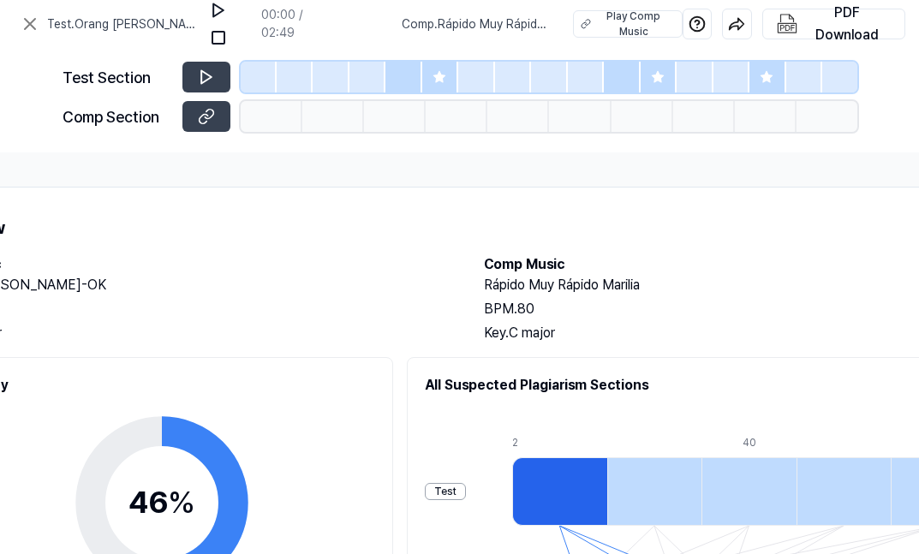
scroll to position [0, 427]
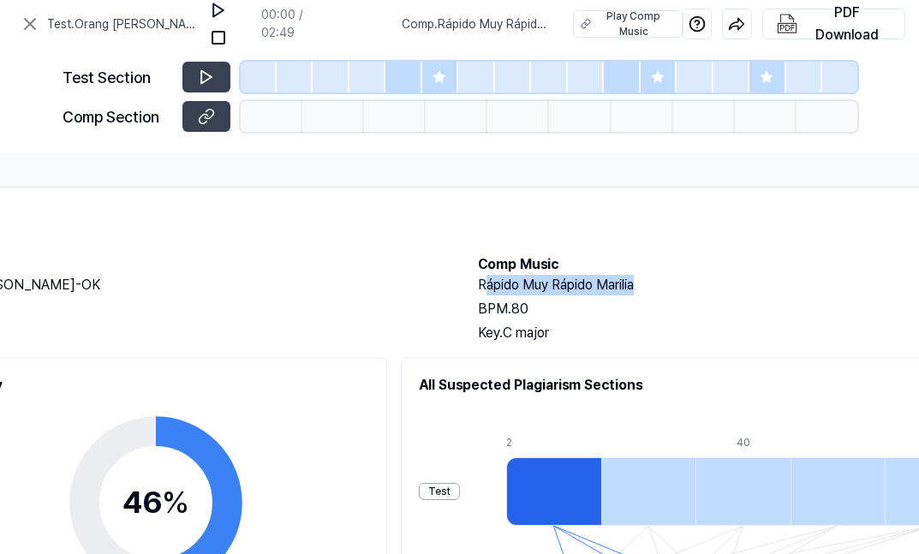
drag, startPoint x: 482, startPoint y: 287, endPoint x: 656, endPoint y: 296, distance: 174.1
click at [656, 296] on h2 "Rápido Muy Rápido Marilia" at bounding box center [738, 285] width 520 height 21
drag, startPoint x: 478, startPoint y: 286, endPoint x: 660, endPoint y: 292, distance: 182.5
click at [660, 292] on h2 "Rápido Muy Rápido Marilia" at bounding box center [738, 285] width 520 height 21
copy h2 "Rápido Muy Rápido Marilia"
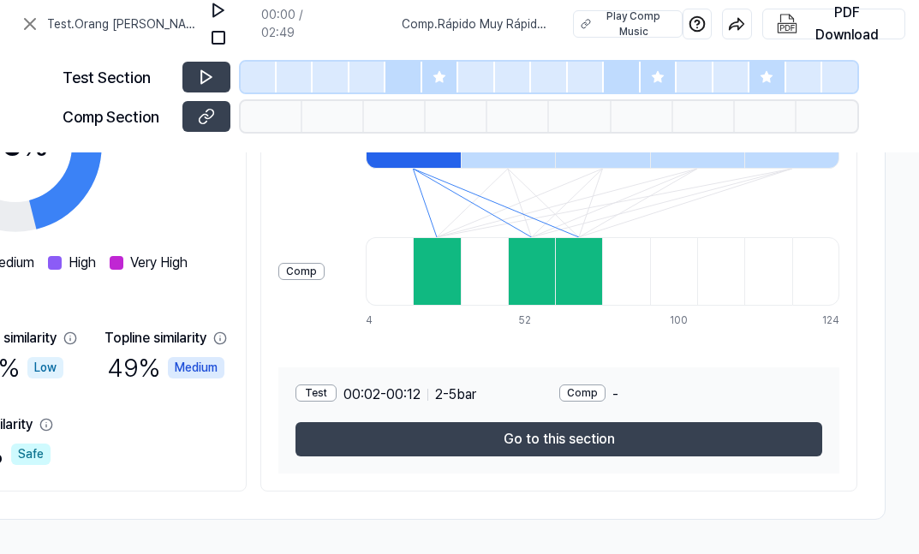
scroll to position [357, 566]
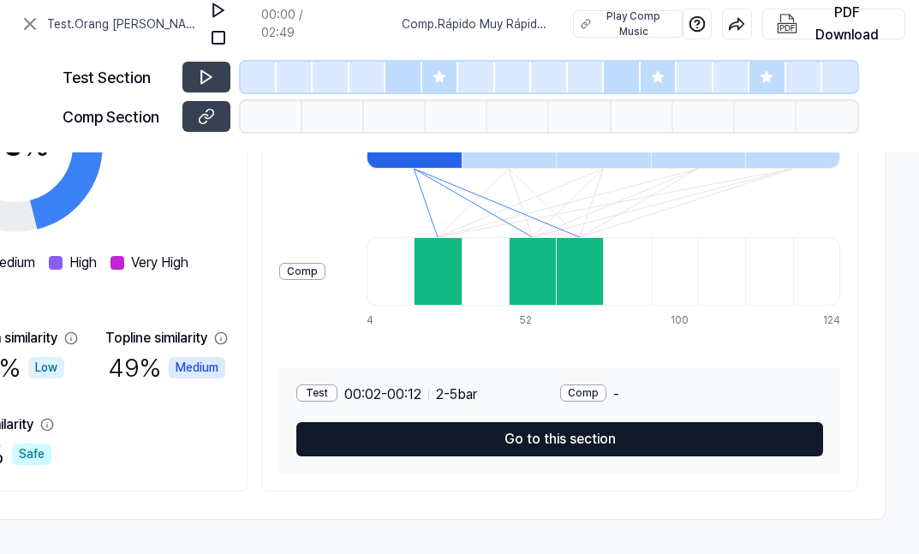
click at [560, 438] on button "Go to this section" at bounding box center [559, 439] width 527 height 34
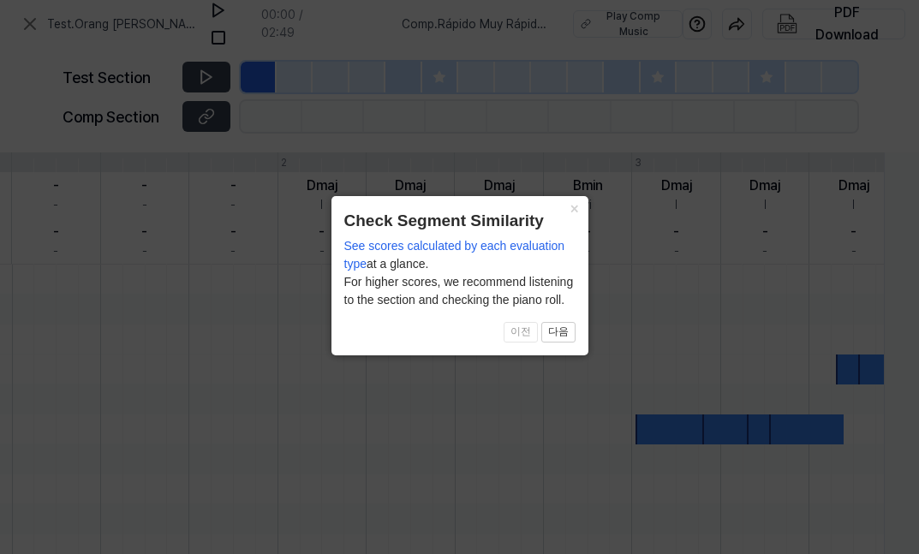
scroll to position [582, 465]
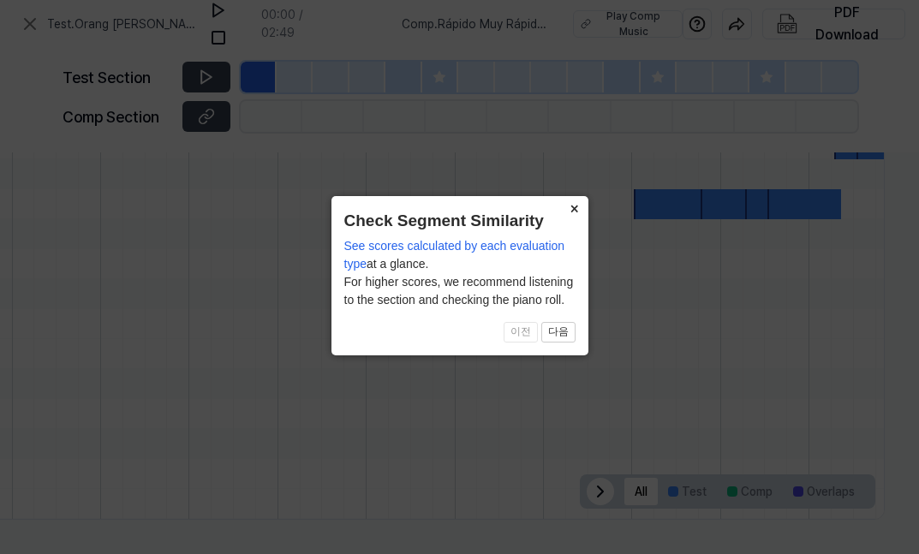
click at [575, 208] on button "×" at bounding box center [574, 208] width 27 height 24
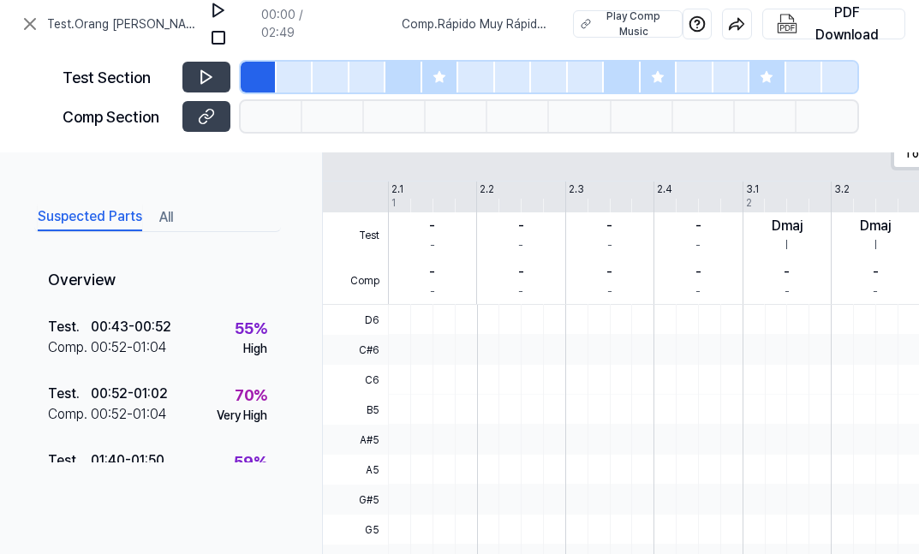
scroll to position [0, 0]
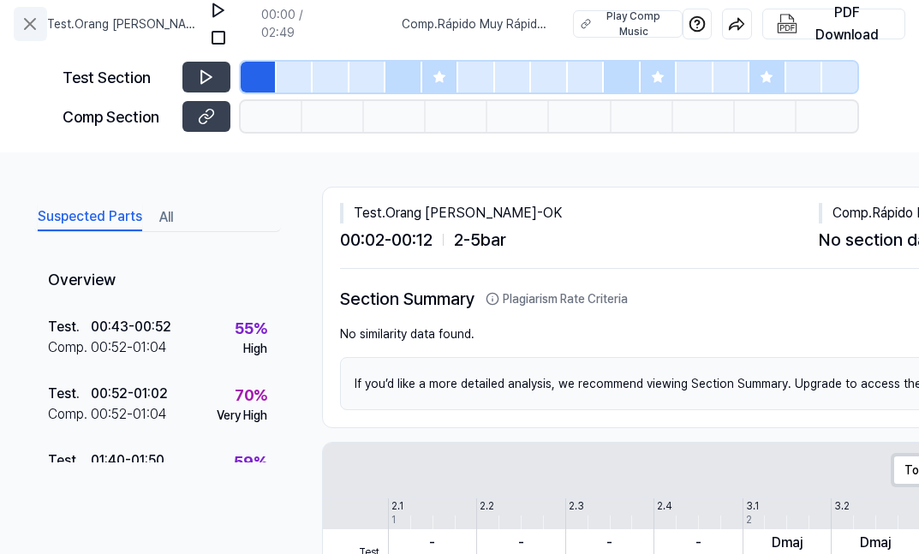
click at [33, 26] on icon at bounding box center [30, 24] width 10 height 10
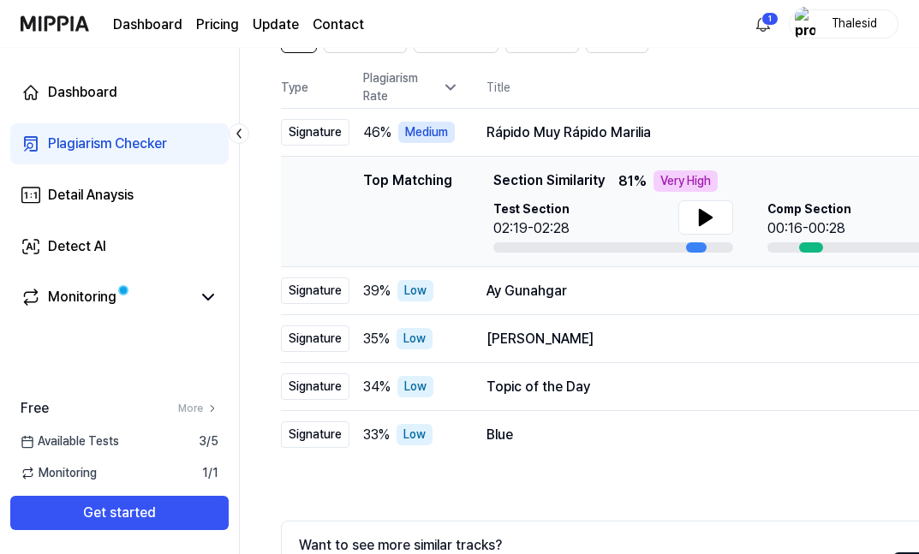
scroll to position [164, 0]
click at [257, 93] on div "All Signature Topline Vocal Inst Unread All Signature Topline Vocal Inst Type P…" at bounding box center [930, 351] width 1381 height 695
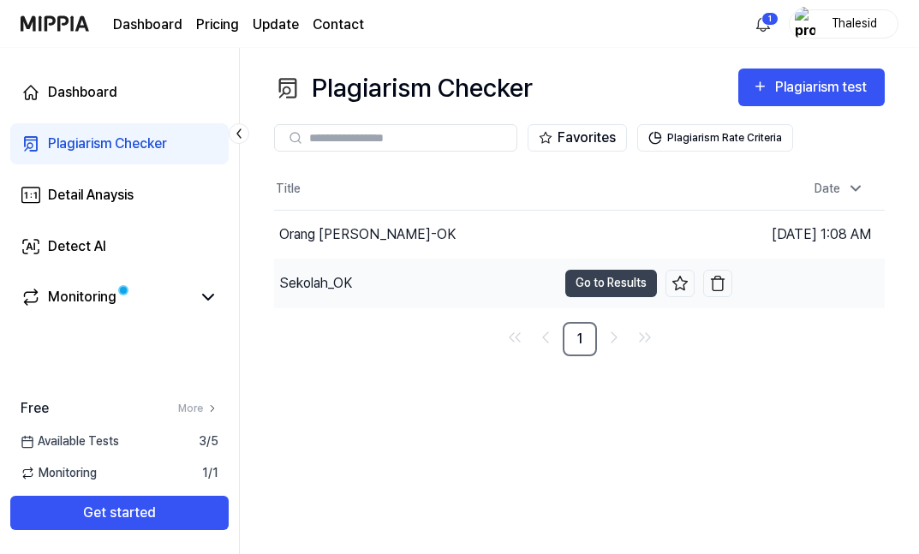
click at [330, 294] on div "Sekolah_OK" at bounding box center [315, 283] width 73 height 21
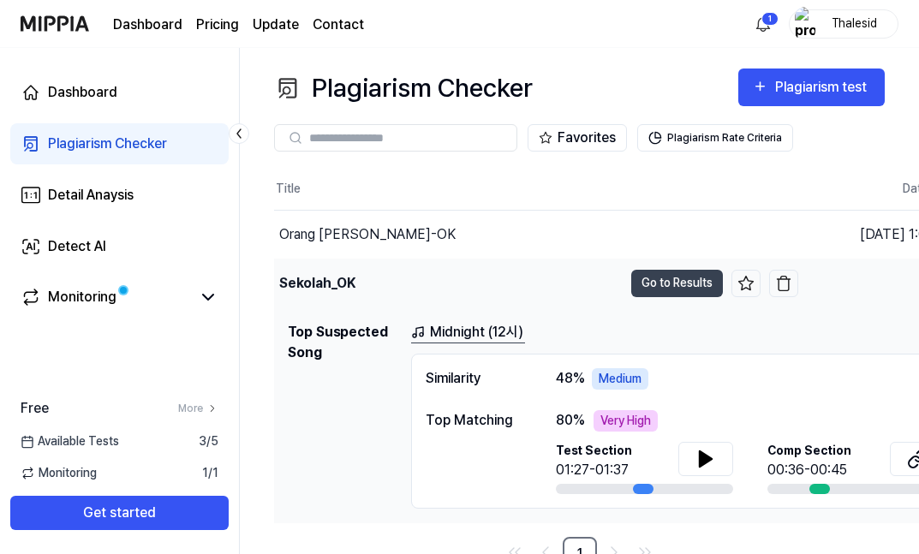
click at [580, 307] on div "Sekolah_OK" at bounding box center [448, 284] width 349 height 48
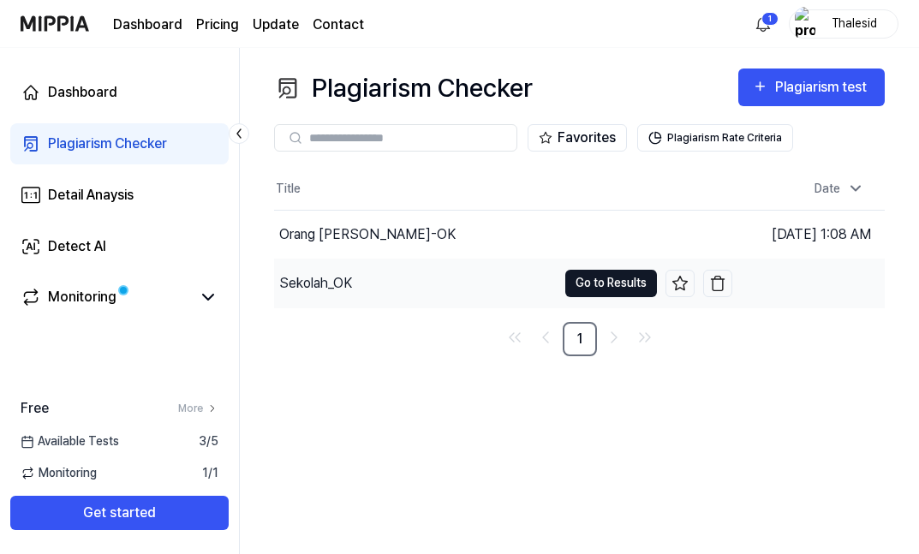
click at [602, 297] on button "Go to Results" at bounding box center [611, 283] width 92 height 27
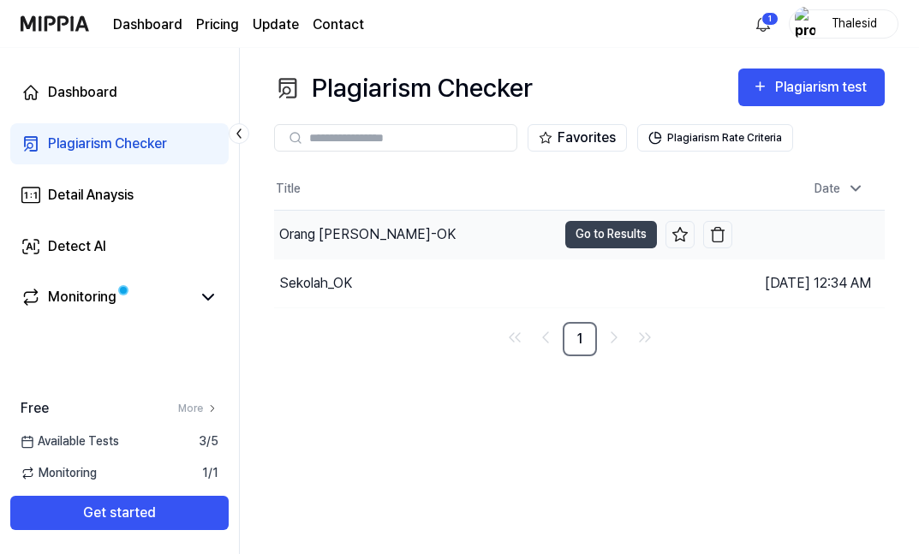
click at [310, 245] on div "Orang [PERSON_NAME]-OK" at bounding box center [367, 234] width 176 height 21
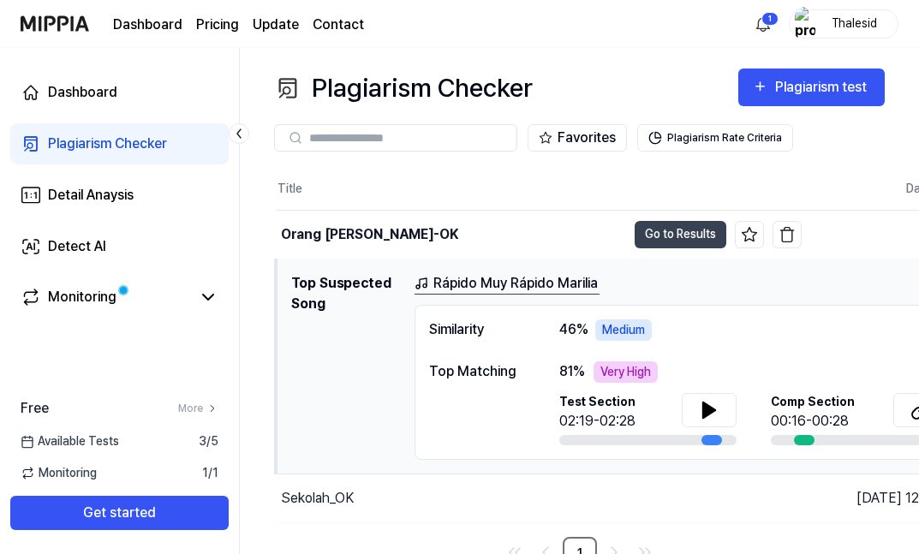
scroll to position [0, 56]
